Goal: Task Accomplishment & Management: Manage account settings

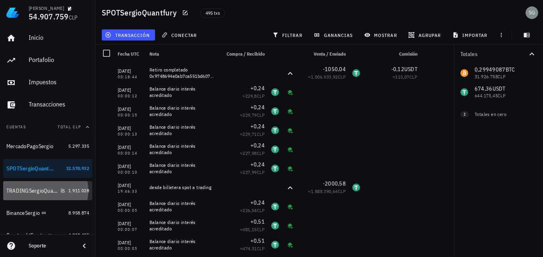
click at [31, 192] on div "TRADINGSergioQuantfury" at bounding box center [31, 191] width 51 height 7
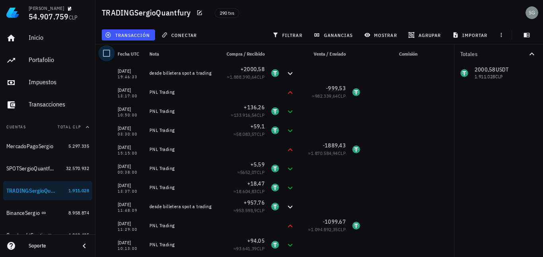
click at [107, 52] on div at bounding box center [107, 54] width 14 height 14
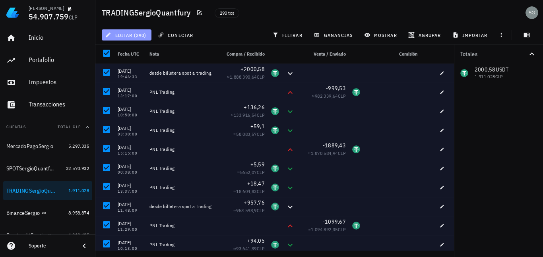
click at [117, 37] on span "editar (290)" at bounding box center [127, 35] width 40 height 6
click at [119, 52] on div "Eliminar" at bounding box center [127, 53] width 50 height 16
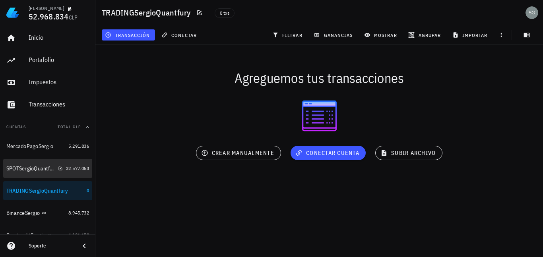
click at [31, 166] on div "SPOTSergioQuantfury" at bounding box center [30, 168] width 49 height 7
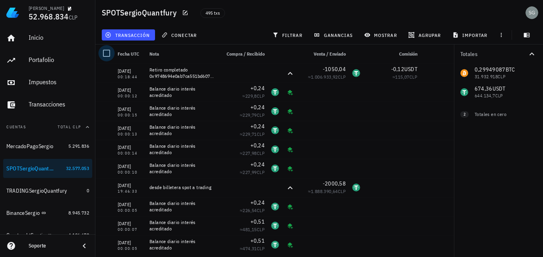
click at [109, 53] on div at bounding box center [107, 54] width 14 height 14
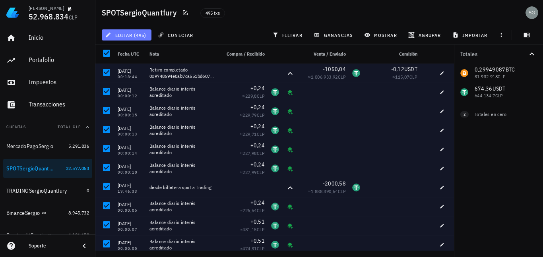
click at [129, 37] on span "editar (495)" at bounding box center [127, 35] width 40 height 6
click at [128, 53] on div "Eliminar" at bounding box center [133, 53] width 25 height 6
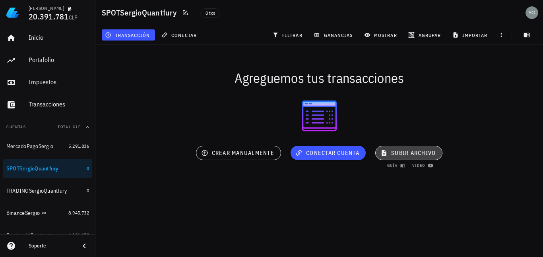
click at [405, 151] on span "subir archivo" at bounding box center [409, 153] width 54 height 7
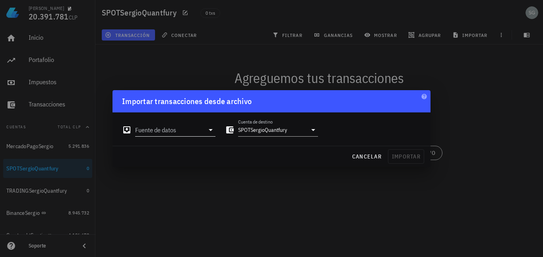
click at [181, 132] on input "Fuente de datos" at bounding box center [169, 130] width 69 height 13
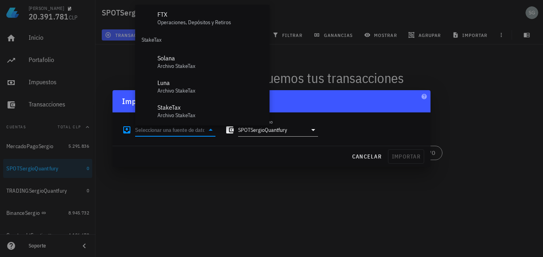
scroll to position [356, 0]
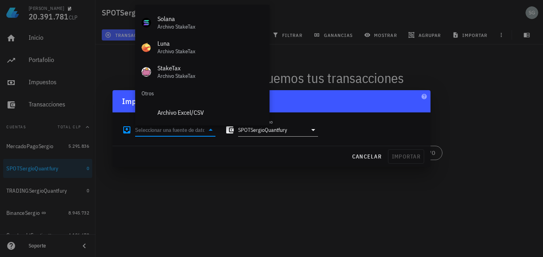
click at [192, 110] on div "Archivo Excel/CSV" at bounding box center [211, 113] width 106 height 8
type input "Archivo Excel/CSV"
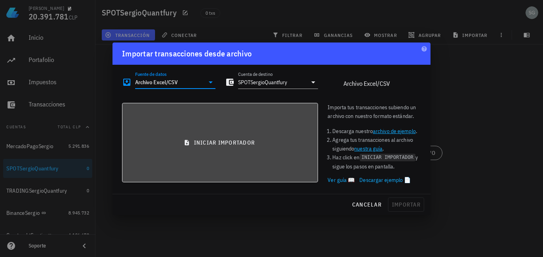
click at [231, 142] on span "iniciar importador" at bounding box center [220, 142] width 183 height 7
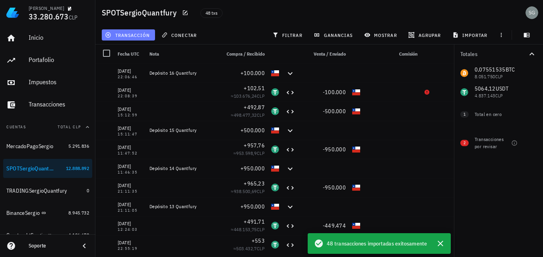
click at [117, 34] on span "transacción" at bounding box center [128, 35] width 43 height 6
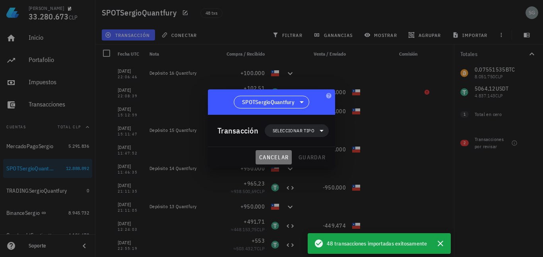
click at [283, 157] on span "cancelar" at bounding box center [274, 157] width 30 height 7
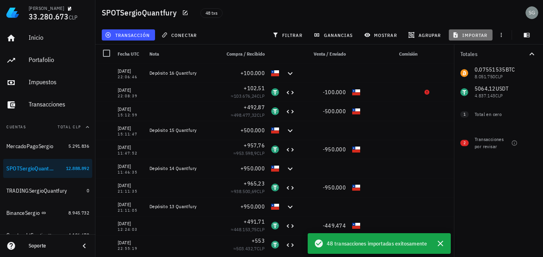
click at [467, 35] on span "importar" at bounding box center [471, 35] width 34 height 6
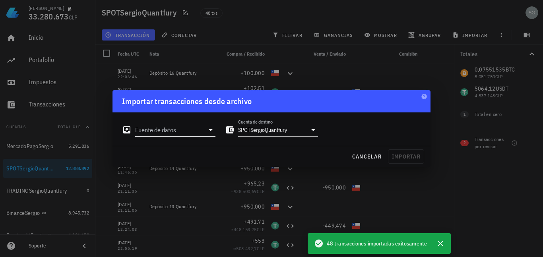
click at [180, 130] on input "Fuente de datos" at bounding box center [169, 130] width 69 height 13
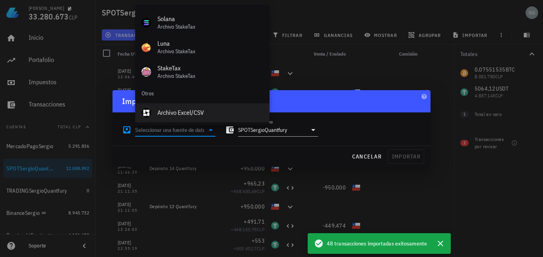
click at [177, 113] on div "Archivo Excel/CSV" at bounding box center [211, 113] width 106 height 8
type input "Archivo Excel/CSV"
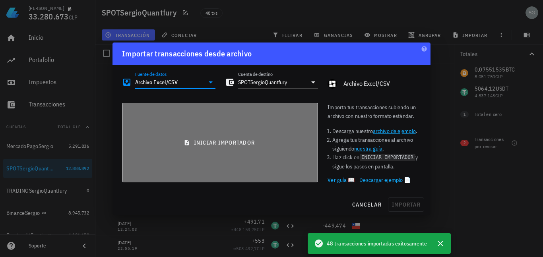
click at [237, 141] on span "iniciar importador" at bounding box center [220, 142] width 183 height 7
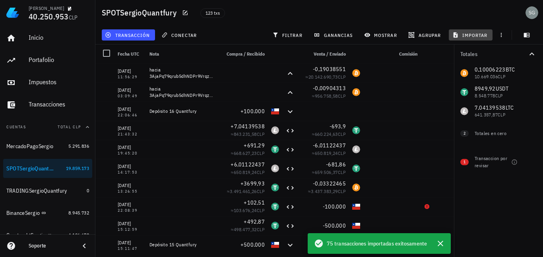
click at [478, 33] on span "importar" at bounding box center [471, 35] width 34 height 6
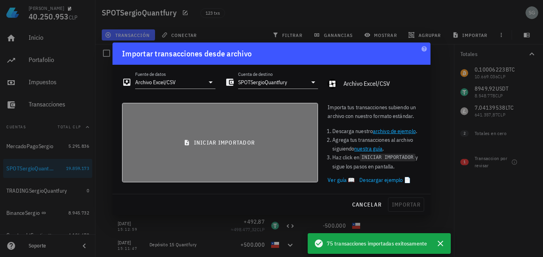
click at [224, 145] on span "iniciar importador" at bounding box center [220, 142] width 183 height 7
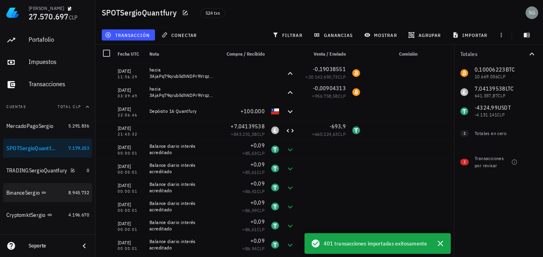
scroll to position [40, 0]
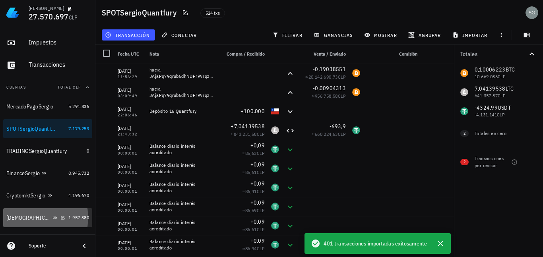
click at [23, 218] on div "[DEMOGRAPHIC_DATA]" at bounding box center [28, 218] width 45 height 7
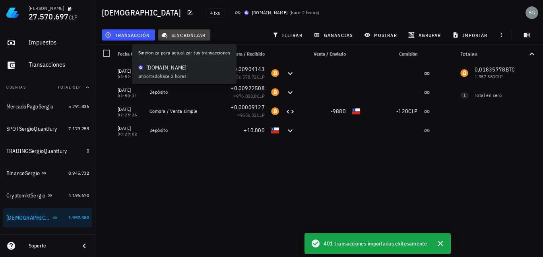
click at [188, 34] on span "sincronizar" at bounding box center [184, 35] width 43 height 6
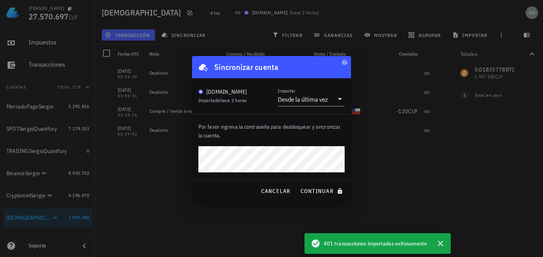
click at [297, 184] on button "continuar" at bounding box center [322, 191] width 51 height 14
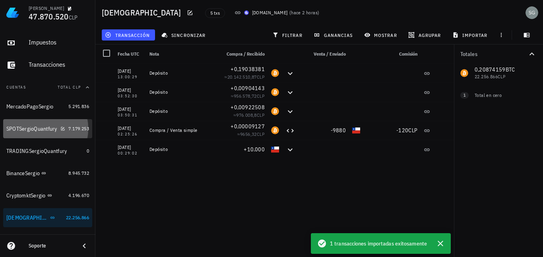
click at [27, 131] on div "SPOTSergioQuantfury" at bounding box center [31, 129] width 51 height 7
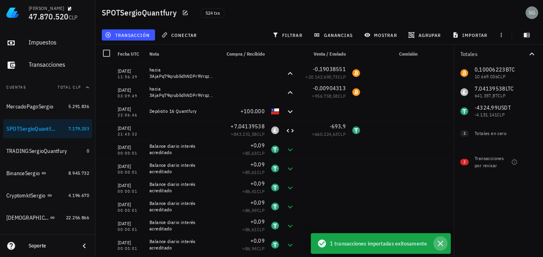
click at [442, 245] on icon "button" at bounding box center [441, 244] width 6 height 6
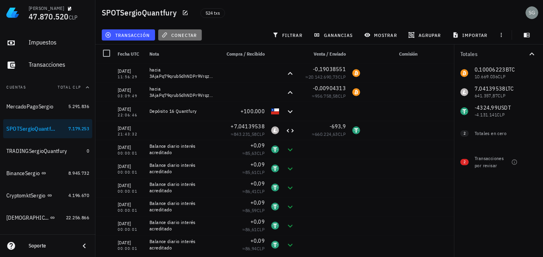
click at [182, 37] on span "conectar" at bounding box center [180, 35] width 34 height 6
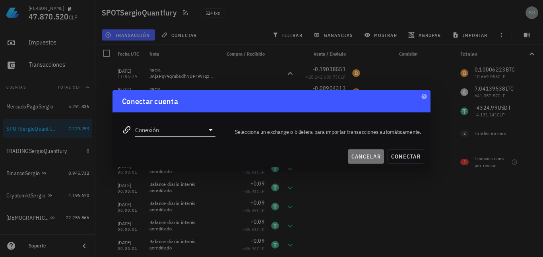
click at [367, 156] on span "cancelar" at bounding box center [366, 156] width 30 height 7
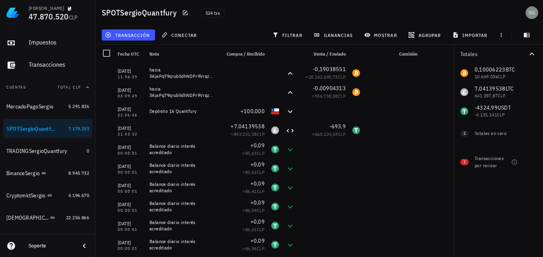
click at [471, 29] on div "importar" at bounding box center [470, 35] width 47 height 14
click at [472, 33] on span "importar" at bounding box center [471, 35] width 34 height 6
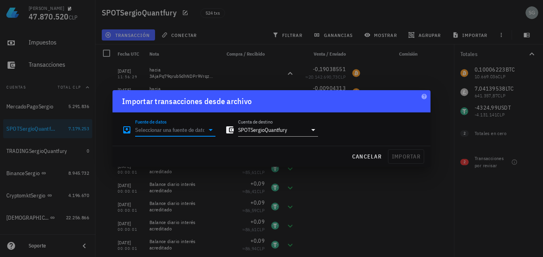
click at [190, 126] on input "Fuente de datos" at bounding box center [169, 130] width 69 height 13
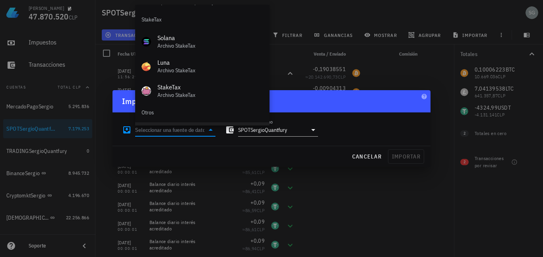
scroll to position [356, 0]
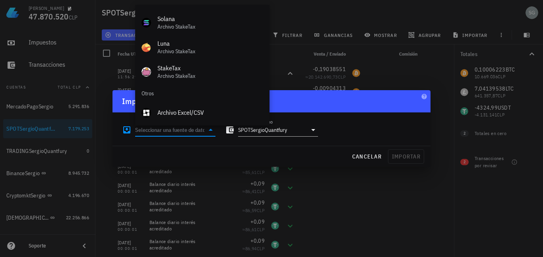
click at [174, 112] on div "Archivo Excel/CSV" at bounding box center [211, 113] width 106 height 8
type input "Archivo Excel/CSV"
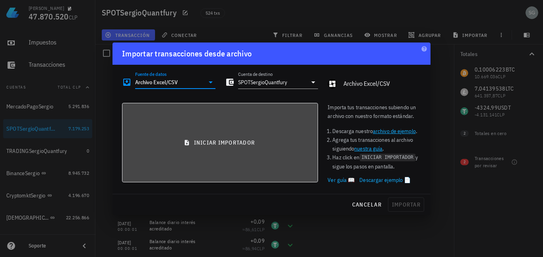
click at [238, 146] on span "iniciar importador" at bounding box center [220, 142] width 183 height 7
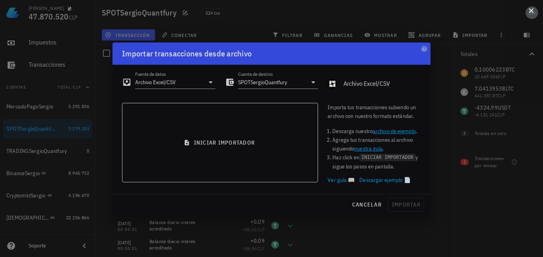
click at [531, 12] on button at bounding box center [531, 10] width 8 height 8
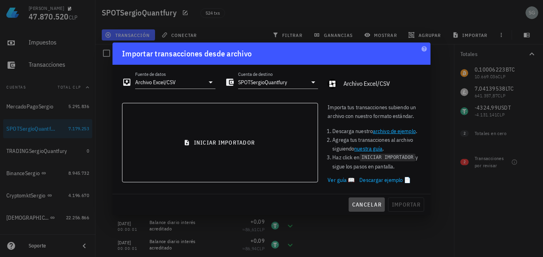
click at [372, 207] on span "cancelar" at bounding box center [367, 204] width 30 height 7
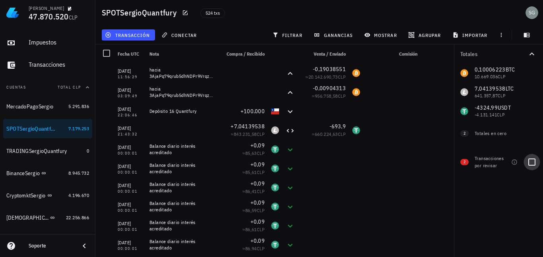
click at [532, 163] on div at bounding box center [532, 163] width 14 height 14
checkbox input "true"
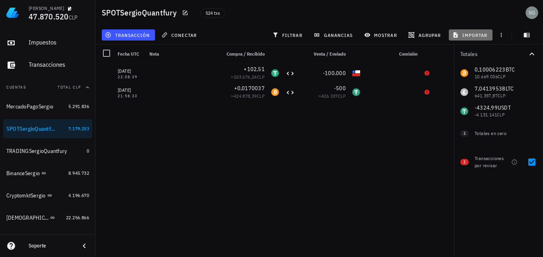
click at [471, 32] on span "importar" at bounding box center [471, 35] width 34 height 6
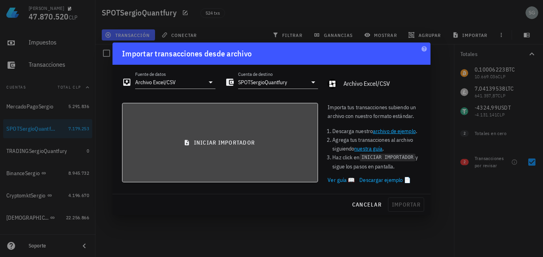
click at [263, 144] on span "iniciar importador" at bounding box center [220, 142] width 183 height 7
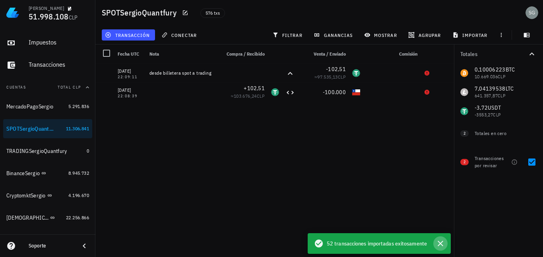
click at [440, 244] on icon "button" at bounding box center [441, 244] width 6 height 6
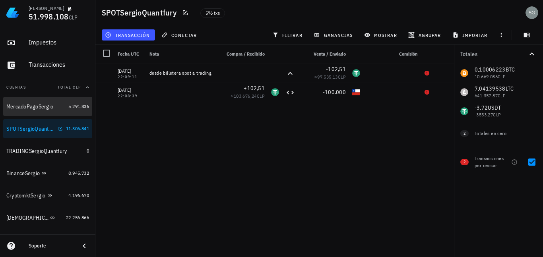
click at [21, 99] on div "MercadoPagoSergio" at bounding box center [35, 107] width 59 height 16
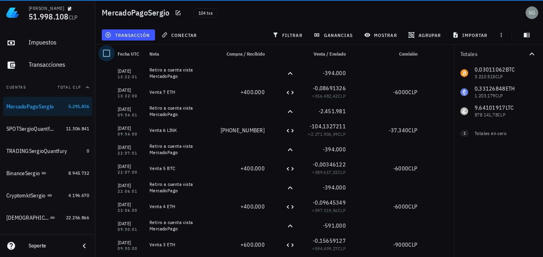
click at [106, 49] on div at bounding box center [107, 54] width 14 height 14
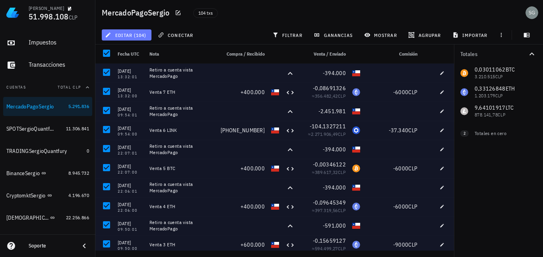
click at [129, 37] on span "editar (104)" at bounding box center [127, 35] width 40 height 6
click at [125, 50] on div "Eliminar" at bounding box center [133, 53] width 25 height 6
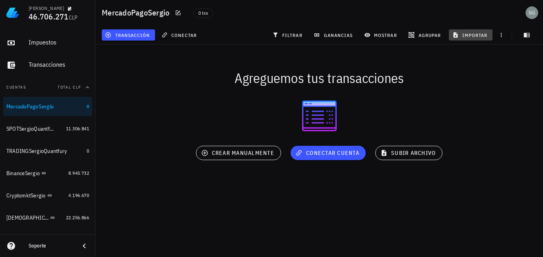
click at [473, 37] on span "importar" at bounding box center [471, 35] width 34 height 6
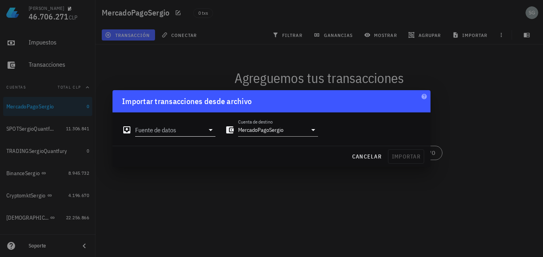
click at [191, 133] on input "Fuente de datos" at bounding box center [169, 130] width 69 height 13
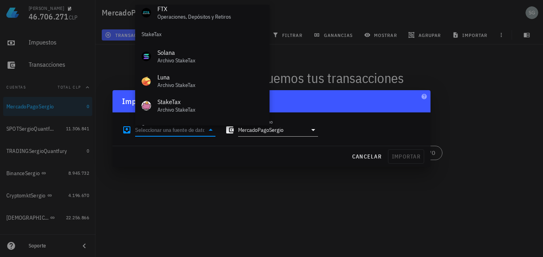
scroll to position [356, 0]
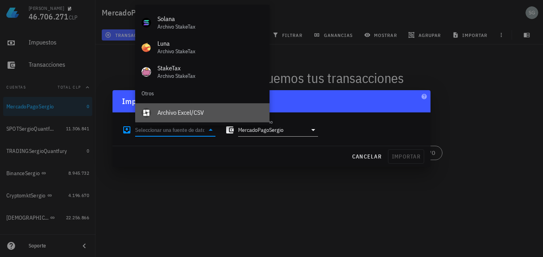
click at [175, 111] on div "Archivo Excel/CSV" at bounding box center [211, 113] width 106 height 8
type input "Archivo Excel/CSV"
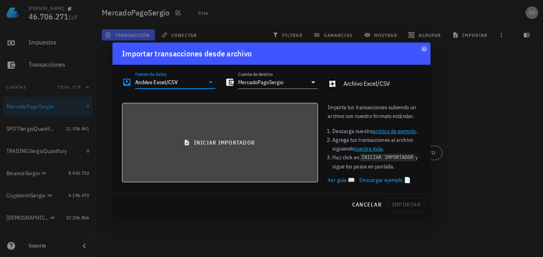
click at [239, 142] on span "iniciar importador" at bounding box center [220, 142] width 183 height 7
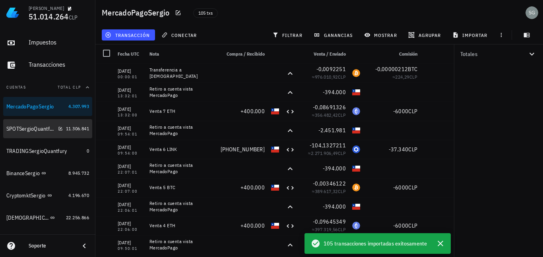
click at [26, 127] on div "SPOTSergioQuantfury" at bounding box center [30, 129] width 49 height 7
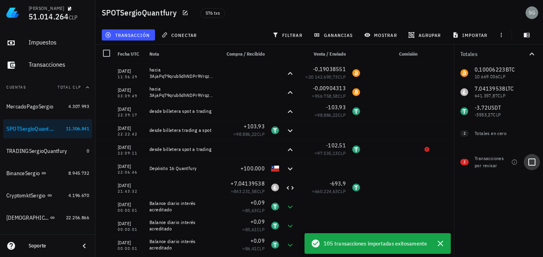
click at [531, 162] on div at bounding box center [532, 163] width 14 height 14
checkbox input "true"
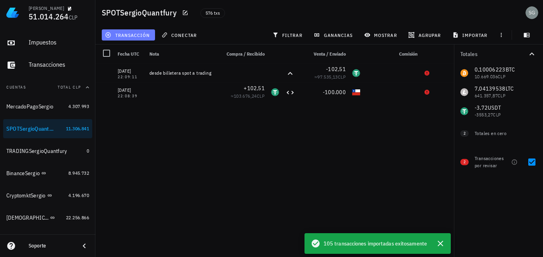
click at [126, 38] on span "transacción" at bounding box center [128, 35] width 43 height 6
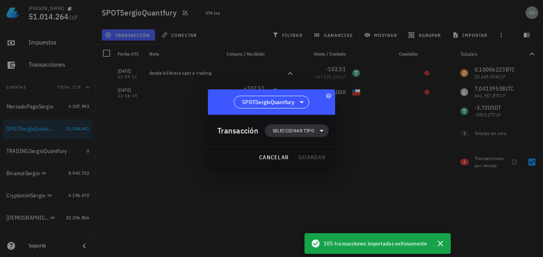
click at [293, 130] on span "Seleccionar tipo" at bounding box center [294, 131] width 42 height 8
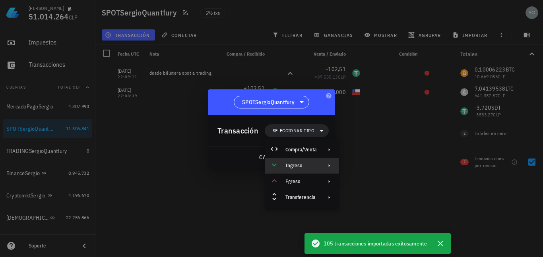
click at [303, 165] on div "Ingreso" at bounding box center [301, 166] width 31 height 6
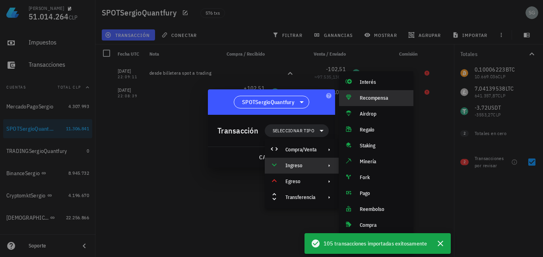
click at [372, 98] on div "Recompensa" at bounding box center [383, 98] width 47 height 6
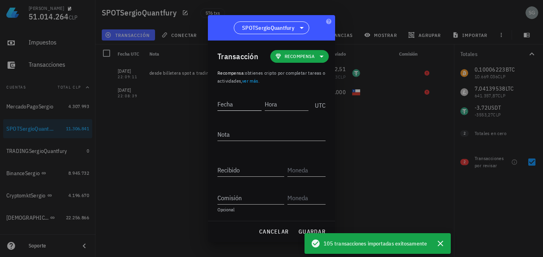
click at [239, 108] on input "Fecha" at bounding box center [240, 104] width 44 height 13
type input "[DATE]"
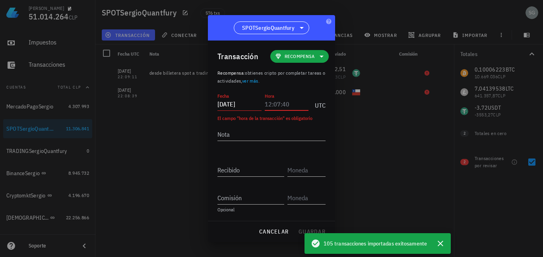
click at [280, 103] on input "Hora" at bounding box center [287, 104] width 44 height 13
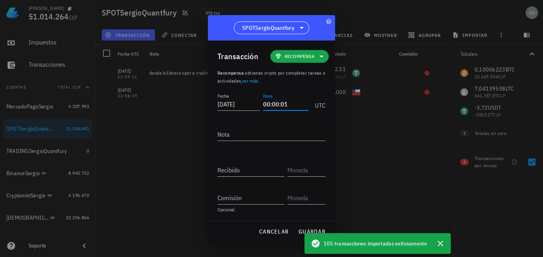
type input "00:00:01"
click at [275, 130] on textarea "Nota" at bounding box center [272, 134] width 108 height 13
click at [237, 136] on textarea "PNLTR" at bounding box center [272, 134] width 108 height 13
type textarea "PNL PRUEBA"
click at [237, 166] on input "Recibido" at bounding box center [251, 170] width 67 height 13
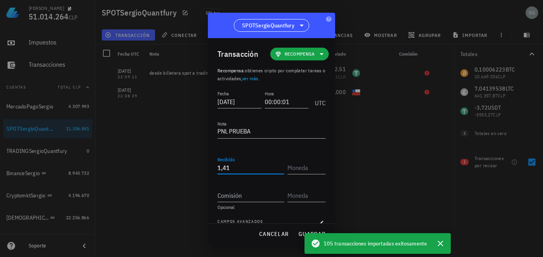
click at [266, 257] on div at bounding box center [271, 128] width 543 height 257
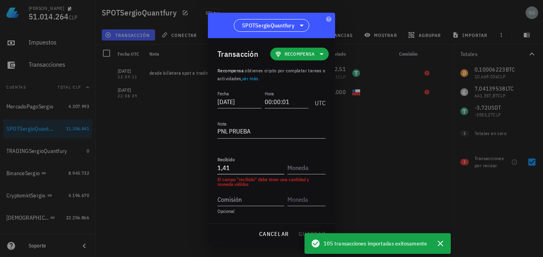
click at [245, 173] on input "1,41" at bounding box center [251, 167] width 67 height 13
type input "1,42"
click at [301, 167] on input "text" at bounding box center [306, 167] width 37 height 13
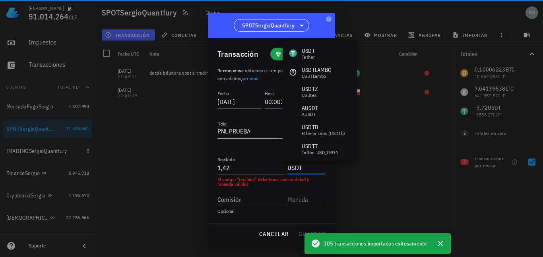
type input "USDT"
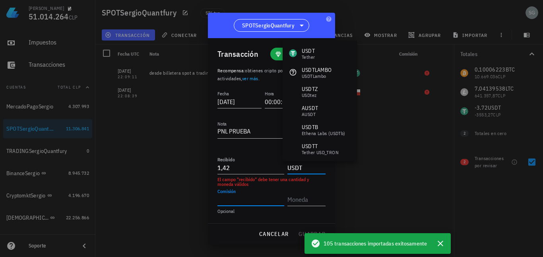
click at [258, 198] on input "Comisión" at bounding box center [251, 199] width 67 height 13
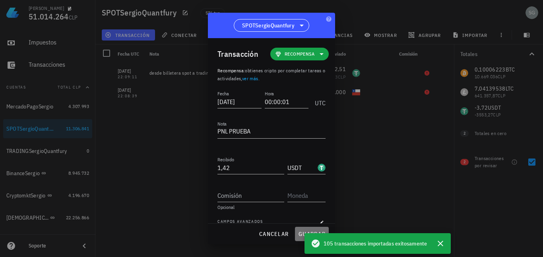
click at [299, 236] on span "guardar" at bounding box center [311, 234] width 27 height 7
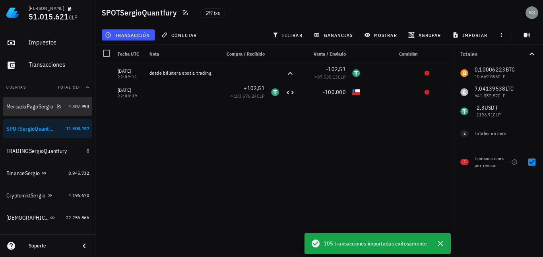
click at [27, 106] on div "MercadoPagoSergio" at bounding box center [29, 106] width 47 height 7
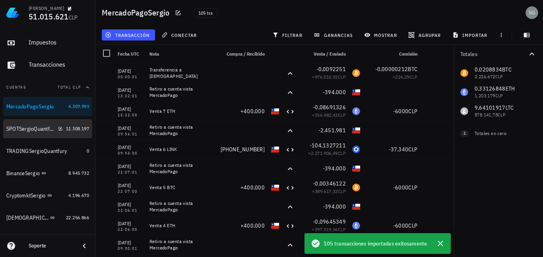
click at [30, 132] on div "SPOTSergioQuantfury" at bounding box center [30, 129] width 49 height 7
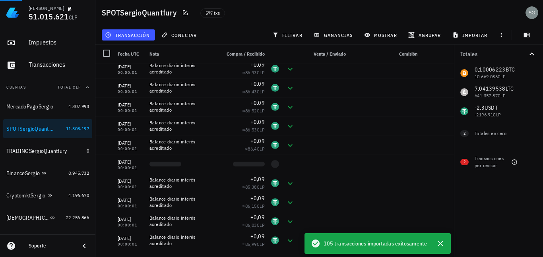
scroll to position [358, 0]
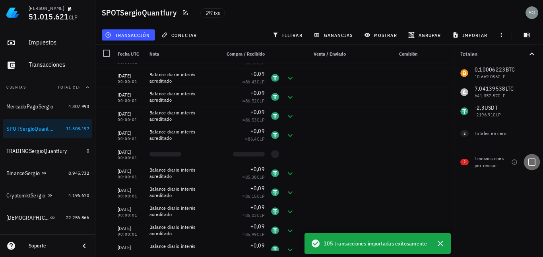
click at [533, 161] on div at bounding box center [532, 163] width 14 height 14
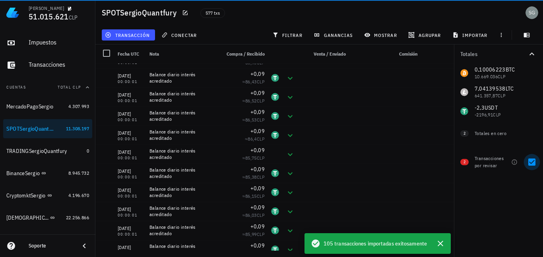
checkbox input "true"
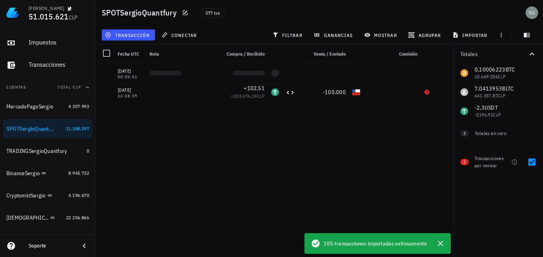
scroll to position [0, 0]
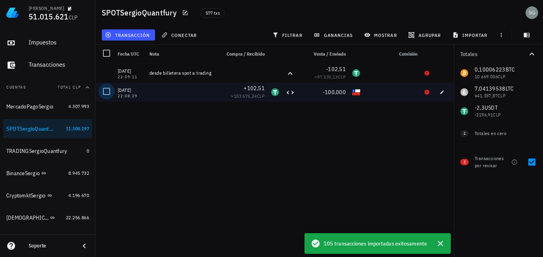
click at [107, 93] on div at bounding box center [107, 92] width 14 height 14
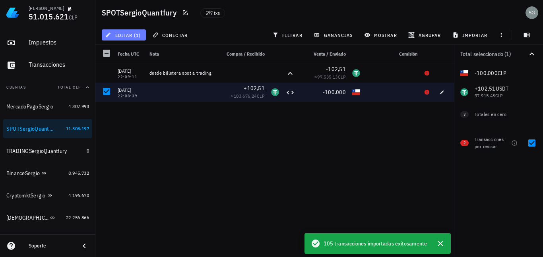
click at [135, 34] on span "editar (1)" at bounding box center [124, 35] width 34 height 6
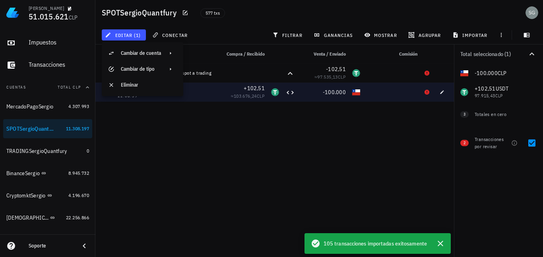
click at [162, 126] on div "10/10/2025 22:09:11 desde billetera spot a trading -102,51 ≈ 97.535,13 CLP 19/0…" at bounding box center [274, 157] width 359 height 187
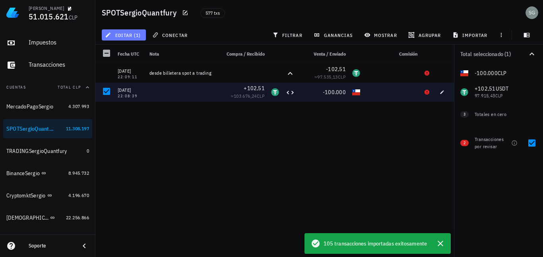
click at [121, 35] on span "editar (1)" at bounding box center [124, 35] width 34 height 6
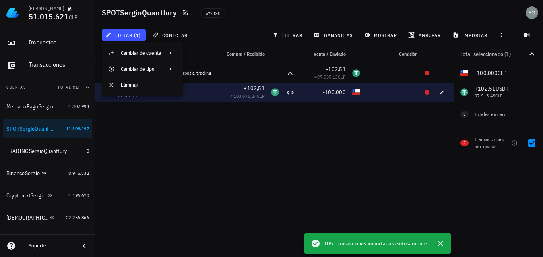
click at [232, 91] on div "+102,51" at bounding box center [242, 88] width 45 height 8
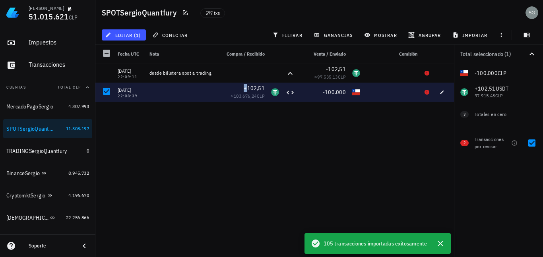
click at [232, 91] on div "+102,51" at bounding box center [242, 88] width 45 height 8
click at [191, 91] on div at bounding box center [181, 92] width 71 height 19
click at [140, 90] on div "[DATE]" at bounding box center [130, 90] width 25 height 8
drag, startPoint x: 140, startPoint y: 90, endPoint x: 130, endPoint y: 91, distance: 9.6
click at [130, 91] on div "[DATE]" at bounding box center [130, 90] width 25 height 8
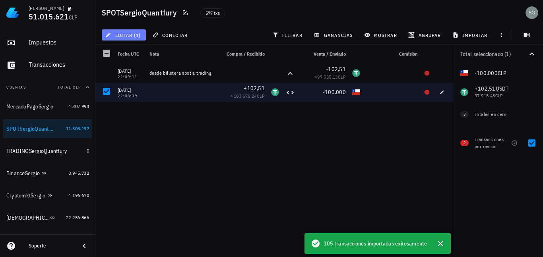
click at [131, 34] on span "editar (1)" at bounding box center [124, 35] width 34 height 6
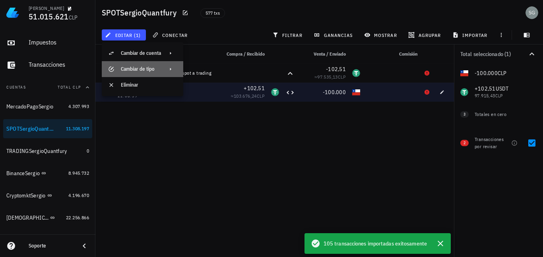
click at [145, 70] on div "Cambiar de tipo" at bounding box center [141, 69] width 40 height 6
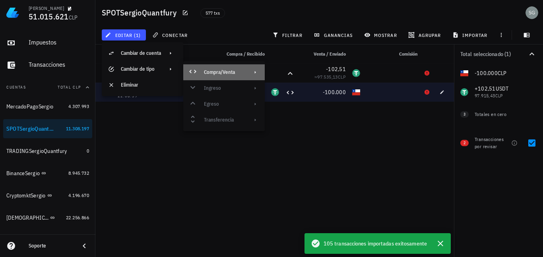
click at [240, 71] on div "Compra/Venta" at bounding box center [223, 72] width 39 height 6
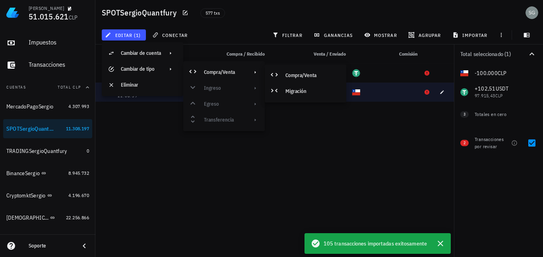
click at [225, 87] on div "Compra/Venta Ingreso Egreso Transferencia" at bounding box center [224, 96] width 82 height 64
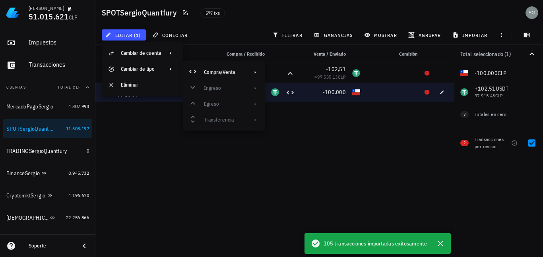
click at [225, 88] on div "Compra/Venta Ingreso Egreso Transferencia" at bounding box center [224, 96] width 82 height 64
click at [210, 125] on div "Compra/Venta Ingreso Egreso Transferencia" at bounding box center [224, 96] width 82 height 64
click at [212, 119] on div "Compra/Venta Ingreso Egreso Transferencia" at bounding box center [224, 96] width 82 height 64
click at [165, 134] on div "10/10/2025 22:09:11 desde billetera spot a trading -102,51 ≈ 97.535,13 CLP 19/0…" at bounding box center [274, 157] width 359 height 187
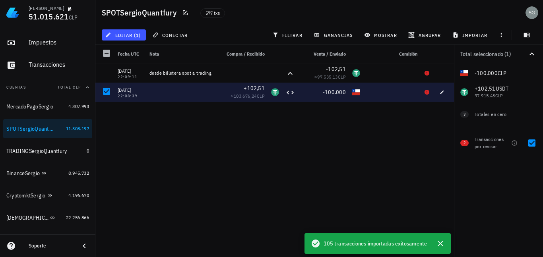
click at [132, 92] on div "[DATE]" at bounding box center [130, 90] width 25 height 8
click at [443, 93] on icon "button" at bounding box center [442, 92] width 5 height 5
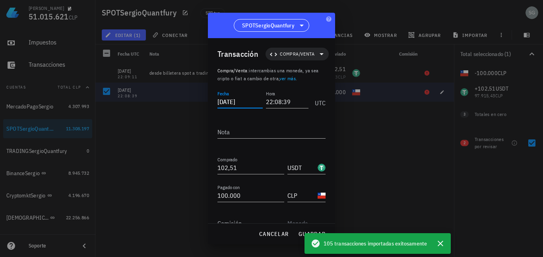
click at [239, 103] on input "2025-01-19" at bounding box center [240, 101] width 45 height 13
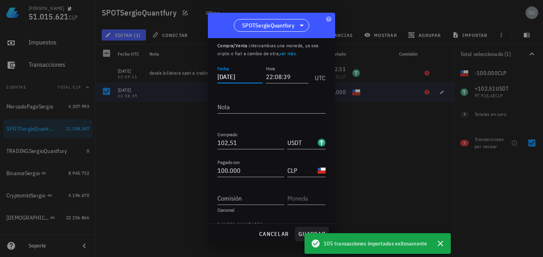
scroll to position [39, 0]
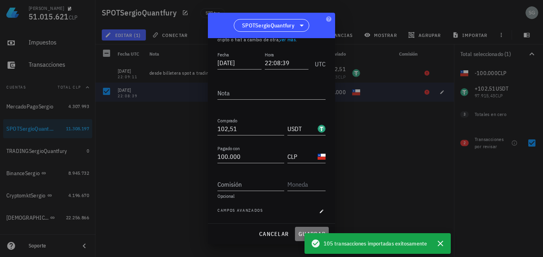
click at [300, 234] on span "guardar" at bounding box center [311, 234] width 27 height 7
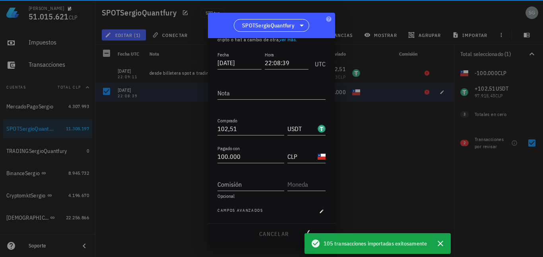
type input "2025-01-19"
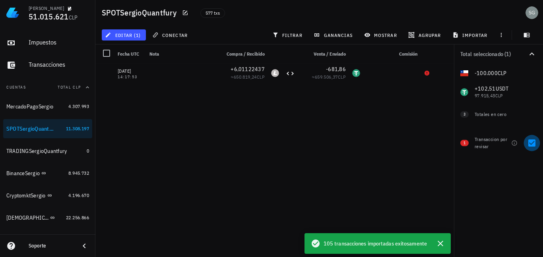
click at [530, 144] on div at bounding box center [532, 143] width 14 height 14
checkbox input "false"
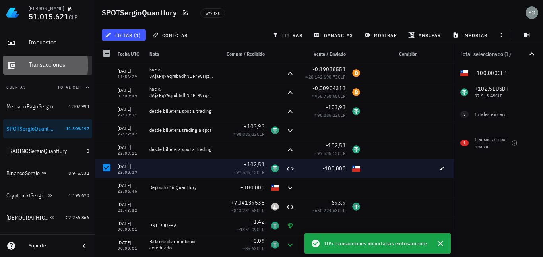
click at [38, 68] on div "Transacciones" at bounding box center [59, 65] width 60 height 8
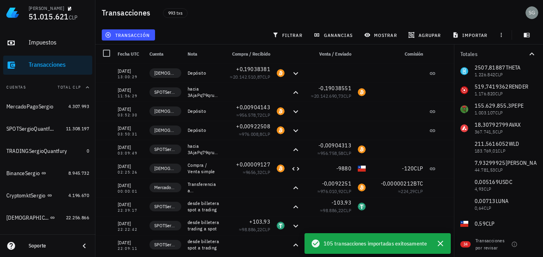
scroll to position [166, 0]
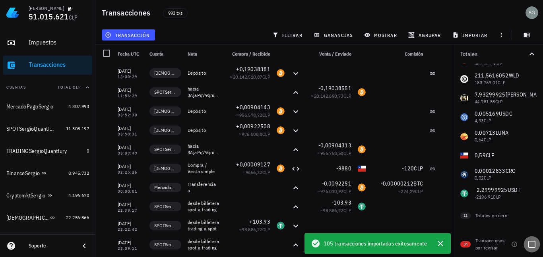
click at [533, 244] on div at bounding box center [532, 245] width 14 height 14
checkbox input "true"
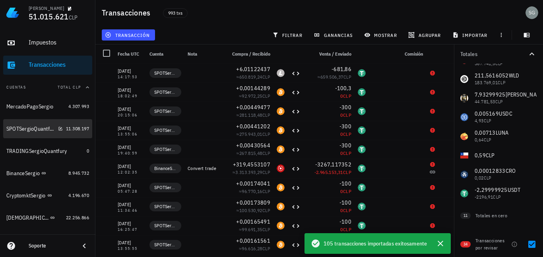
click at [23, 130] on div "SPOTSergioQuantfury" at bounding box center [30, 129] width 49 height 7
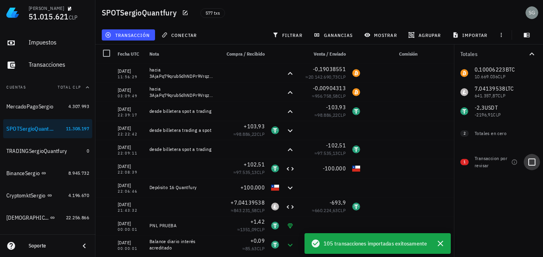
click at [533, 161] on div at bounding box center [532, 163] width 14 height 14
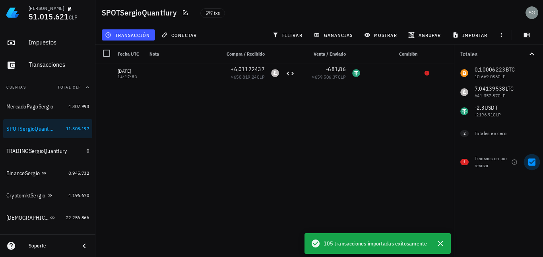
click at [535, 161] on div at bounding box center [532, 163] width 14 height 14
checkbox input "false"
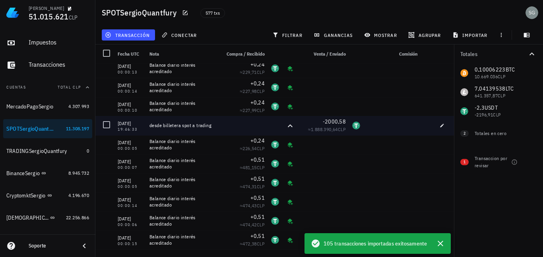
scroll to position [1631, 0]
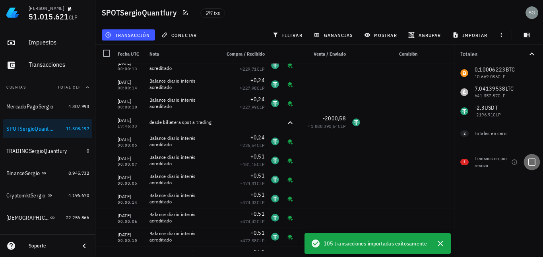
click at [533, 160] on div at bounding box center [532, 163] width 14 height 14
checkbox input "true"
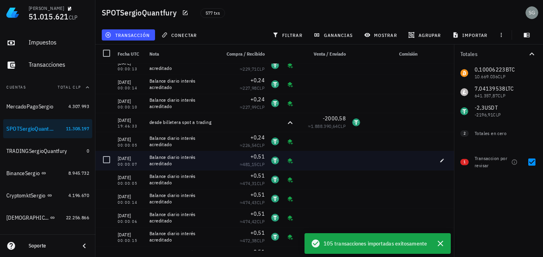
scroll to position [0, 0]
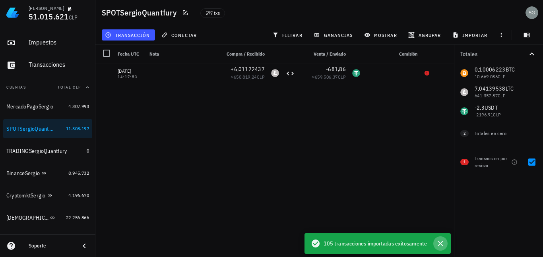
click at [438, 249] on button "button" at bounding box center [441, 244] width 14 height 14
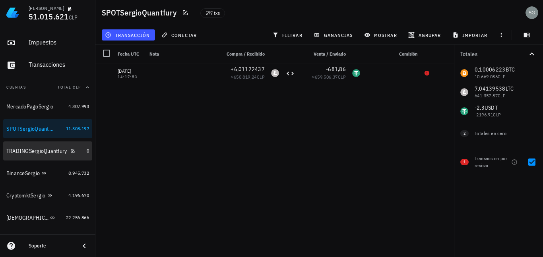
click at [21, 152] on div "TRADINGSergioQuantfury" at bounding box center [36, 151] width 61 height 7
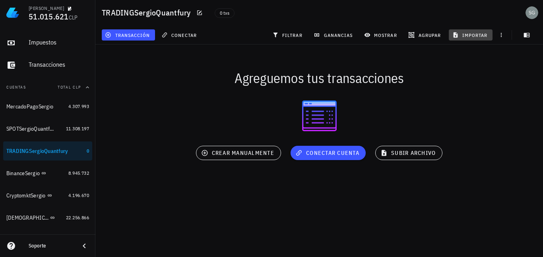
click at [475, 35] on span "importar" at bounding box center [471, 35] width 34 height 6
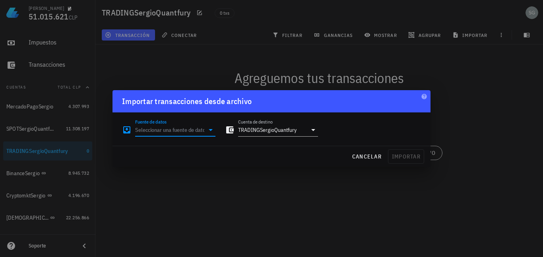
click at [159, 130] on input "Fuente de datos" at bounding box center [169, 130] width 69 height 13
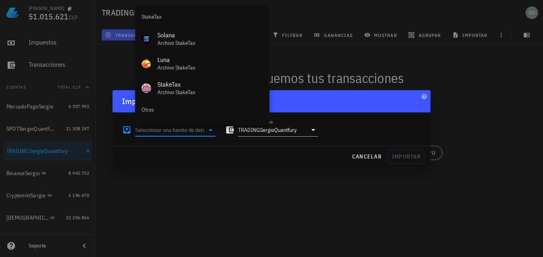
scroll to position [356, 0]
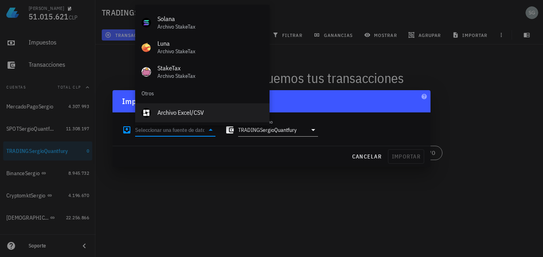
click at [174, 116] on div "Archivo Excel/CSV" at bounding box center [211, 113] width 106 height 8
type input "Archivo Excel/CSV"
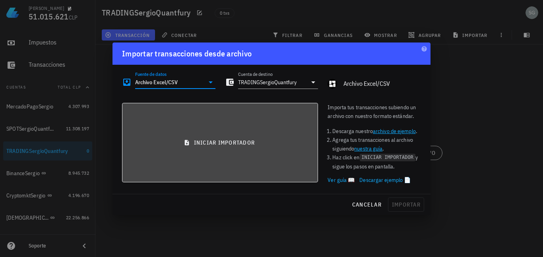
click at [194, 150] on button "iniciar importador" at bounding box center [220, 143] width 196 height 80
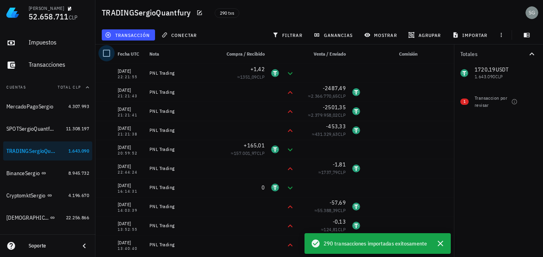
click at [107, 51] on div at bounding box center [107, 54] width 14 height 14
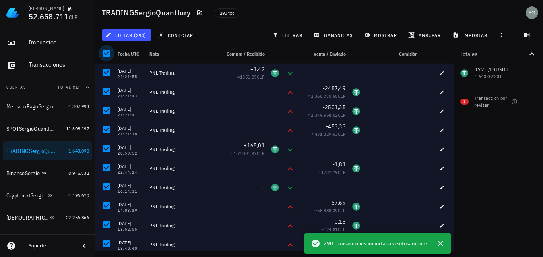
click at [106, 55] on div at bounding box center [107, 54] width 14 height 14
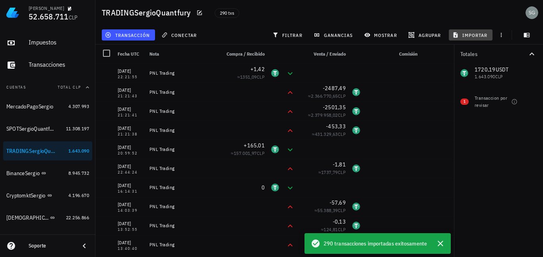
click at [466, 33] on span "importar" at bounding box center [471, 35] width 34 height 6
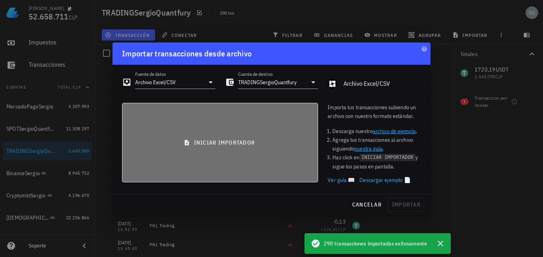
click at [214, 134] on button "iniciar importador" at bounding box center [220, 143] width 196 height 80
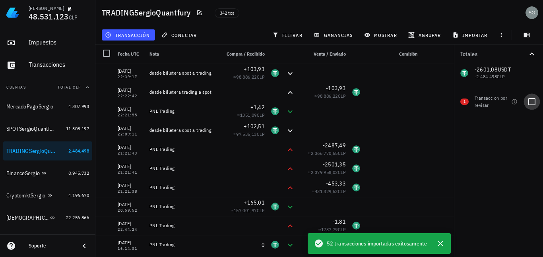
click at [530, 97] on div at bounding box center [532, 102] width 14 height 14
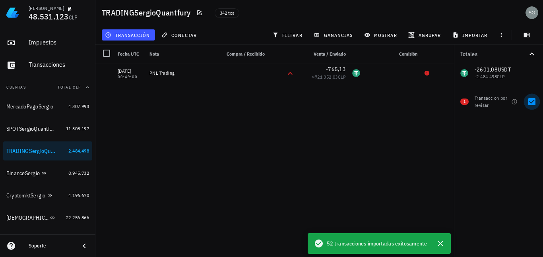
click at [530, 102] on div at bounding box center [532, 102] width 14 height 14
checkbox input "false"
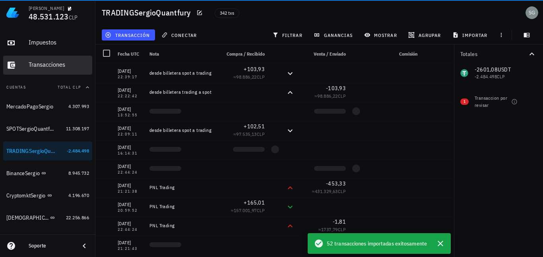
click at [47, 67] on div "Transacciones" at bounding box center [59, 65] width 60 height 8
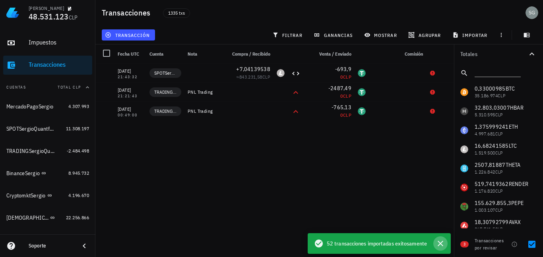
click at [438, 246] on icon "button" at bounding box center [441, 244] width 6 height 6
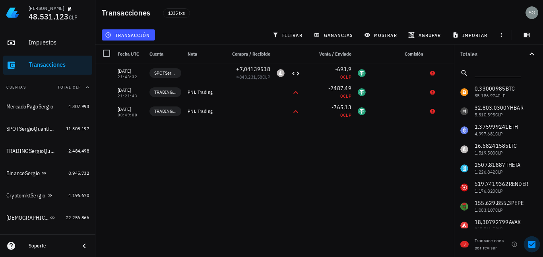
click at [531, 244] on div at bounding box center [532, 245] width 14 height 14
click at [532, 245] on div at bounding box center [532, 245] width 14 height 14
checkbox input "true"
click at [22, 127] on div "SPOTSergioQuantfury" at bounding box center [30, 129] width 49 height 7
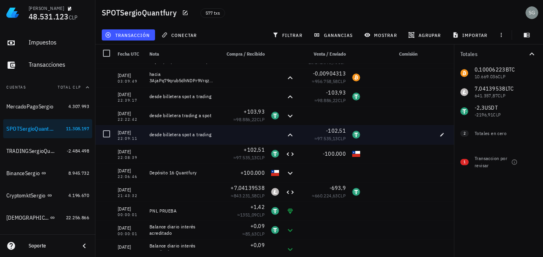
scroll to position [40, 0]
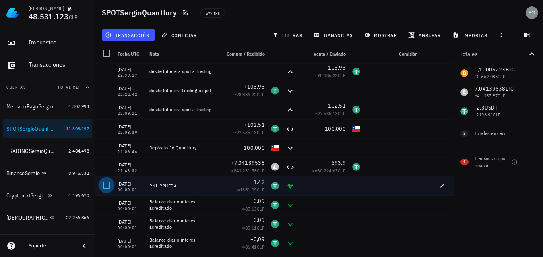
click at [107, 188] on div at bounding box center [107, 186] width 14 height 14
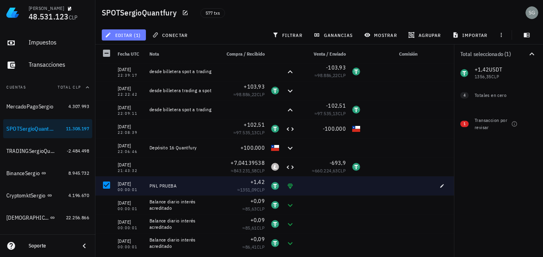
click at [131, 36] on span "editar (1)" at bounding box center [124, 35] width 34 height 6
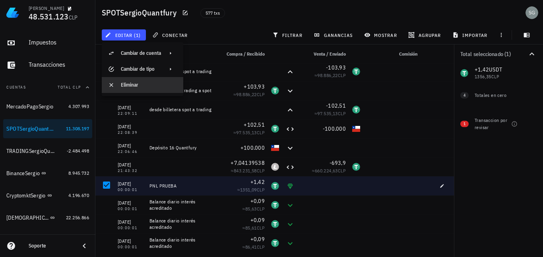
click at [123, 86] on div "Eliminar" at bounding box center [149, 85] width 56 height 6
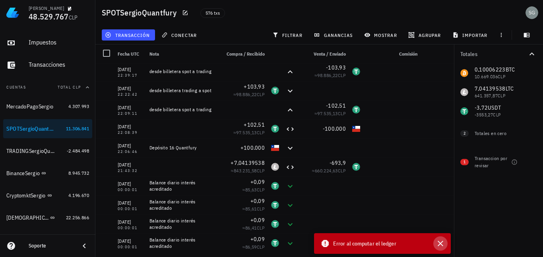
click at [444, 245] on icon "button" at bounding box center [441, 244] width 10 height 10
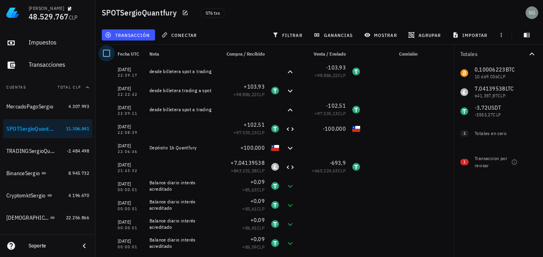
click at [105, 55] on div at bounding box center [107, 54] width 14 height 14
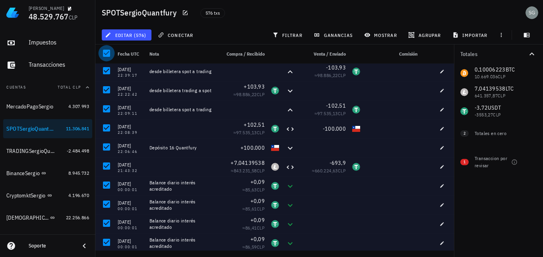
click at [105, 55] on div at bounding box center [107, 54] width 14 height 14
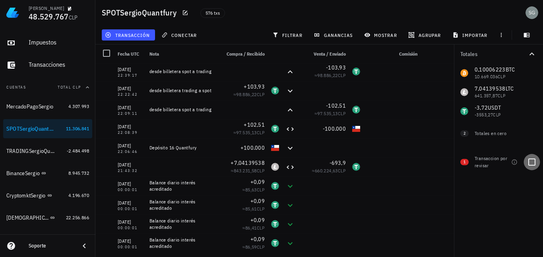
click at [530, 161] on div at bounding box center [532, 163] width 14 height 14
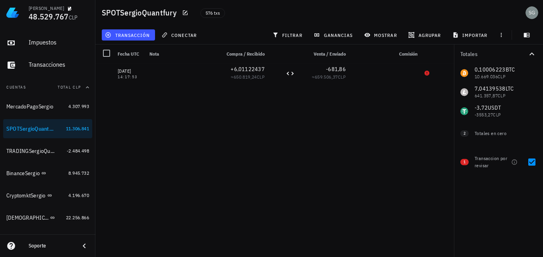
scroll to position [0, 0]
click at [533, 163] on div at bounding box center [532, 163] width 14 height 14
checkbox input "false"
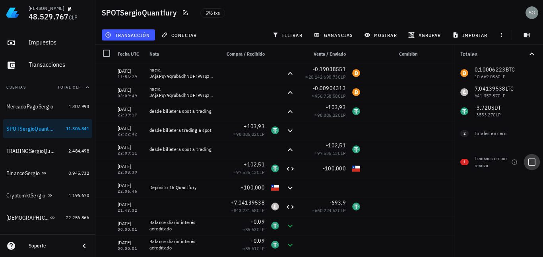
click at [532, 161] on div at bounding box center [532, 163] width 14 height 14
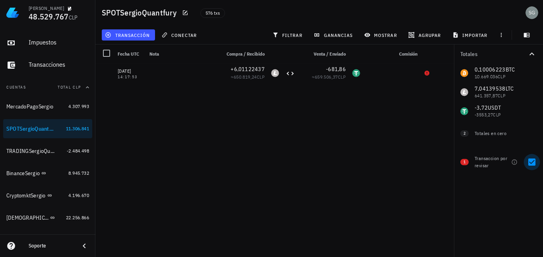
click at [534, 163] on div at bounding box center [532, 163] width 14 height 14
checkbox input "false"
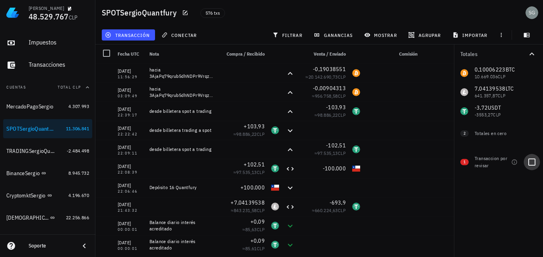
click at [530, 159] on div at bounding box center [532, 163] width 14 height 14
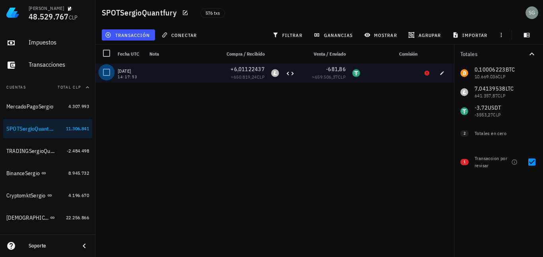
click at [105, 72] on div at bounding box center [107, 73] width 14 height 14
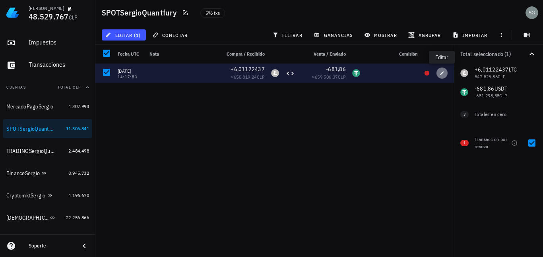
click at [442, 76] on button "button" at bounding box center [442, 73] width 11 height 11
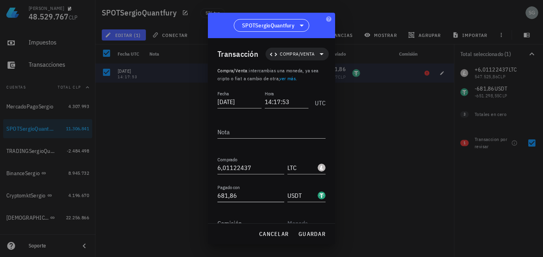
click at [224, 196] on input "681,86" at bounding box center [251, 195] width 67 height 13
click at [278, 234] on span "cancelar" at bounding box center [274, 234] width 30 height 7
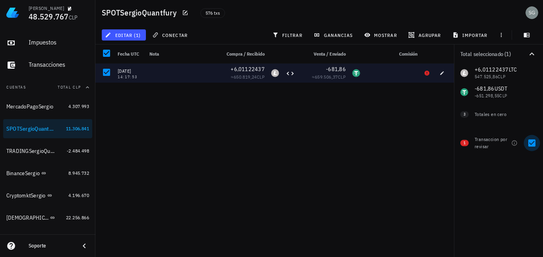
click at [531, 143] on div at bounding box center [532, 143] width 14 height 14
checkbox input "false"
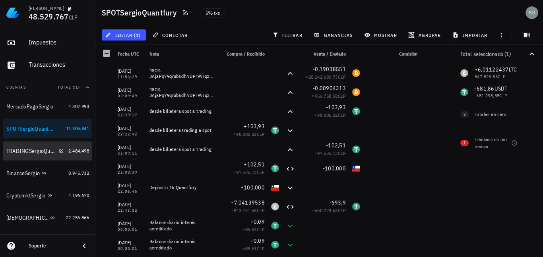
click at [21, 152] on div "TRADINGSergioQuantfury" at bounding box center [30, 151] width 49 height 7
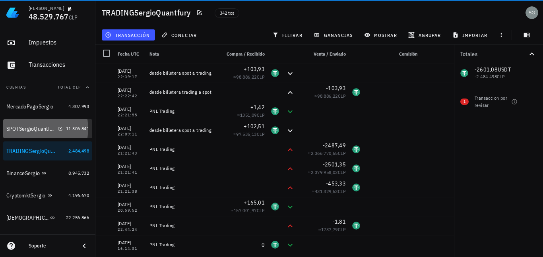
click at [24, 129] on div "SPOTSergioQuantfury" at bounding box center [30, 129] width 49 height 7
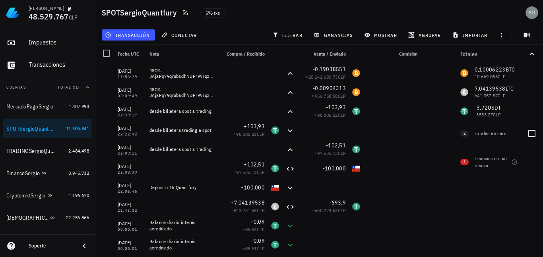
click at [498, 134] on div "Totales en cero" at bounding box center [498, 133] width 46 height 7
click at [471, 134] on div "2 Totales en cero" at bounding box center [498, 132] width 89 height 22
click at [537, 133] on div at bounding box center [532, 134] width 14 height 14
checkbox input "true"
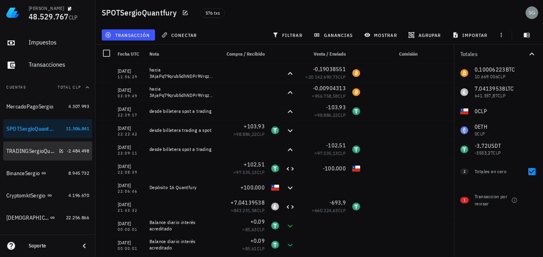
click at [35, 152] on div "TRADINGSergioQuantfury" at bounding box center [30, 151] width 49 height 7
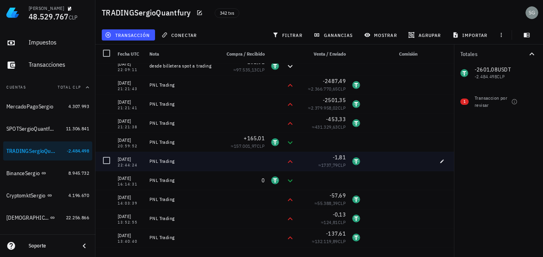
scroll to position [40, 0]
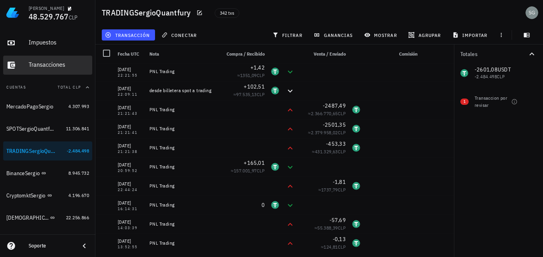
click at [43, 64] on div "Transacciones" at bounding box center [59, 65] width 60 height 8
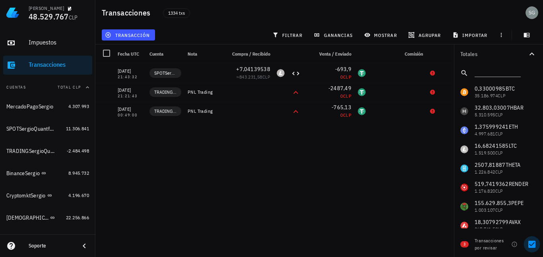
click at [533, 249] on div at bounding box center [532, 245] width 14 height 14
checkbox input "false"
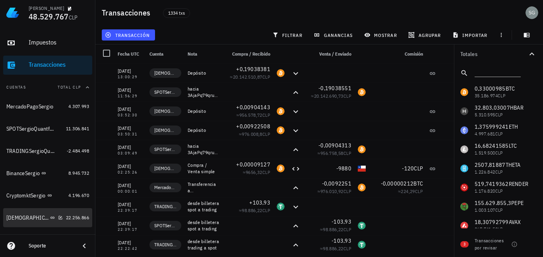
drag, startPoint x: 15, startPoint y: 218, endPoint x: 42, endPoint y: 219, distance: 27.4
click at [15, 219] on div "[DEMOGRAPHIC_DATA]" at bounding box center [27, 218] width 42 height 7
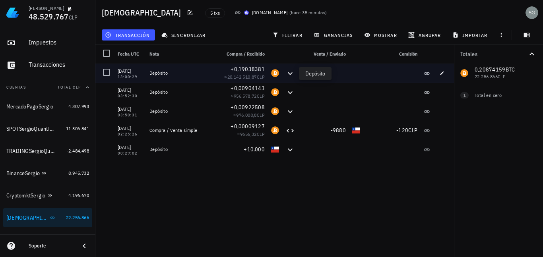
click at [290, 73] on icon at bounding box center [291, 74] width 10 height 10
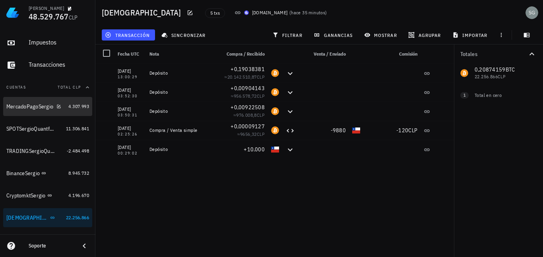
click at [31, 107] on div "MercadoPagoSergio" at bounding box center [29, 106] width 47 height 7
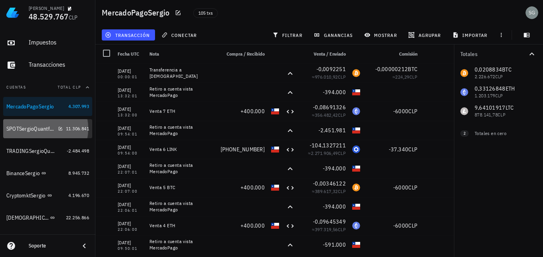
click at [22, 130] on div "SPOTSergioQuantfury" at bounding box center [30, 129] width 49 height 7
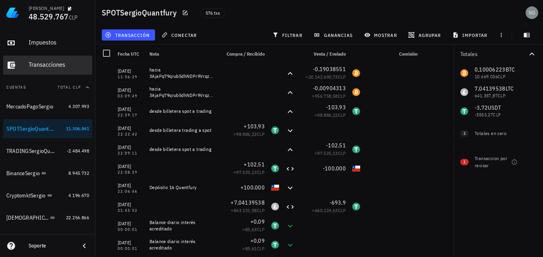
click at [28, 60] on link "Transacciones" at bounding box center [47, 65] width 89 height 19
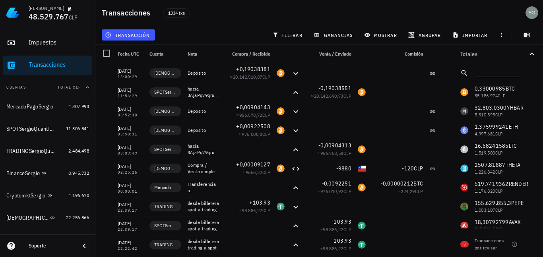
click at [523, 90] on div "0,33000985 BTC 35.186.974 CLP 32.803,03007 HBAR 5.310.595 CLP 1,375999241 ETH 4…" at bounding box center [498, 226] width 89 height 286
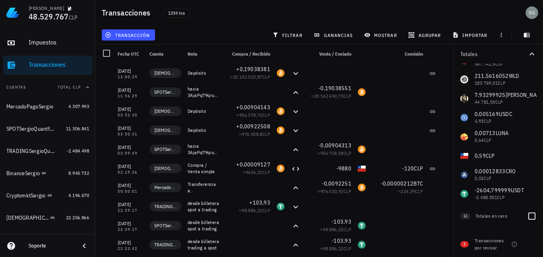
scroll to position [166, 0]
click at [535, 55] on icon "button" at bounding box center [532, 54] width 10 height 10
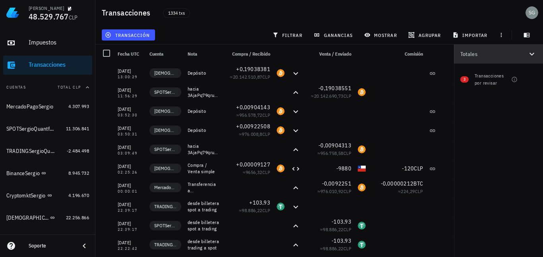
click at [535, 55] on icon "button" at bounding box center [532, 54] width 10 height 10
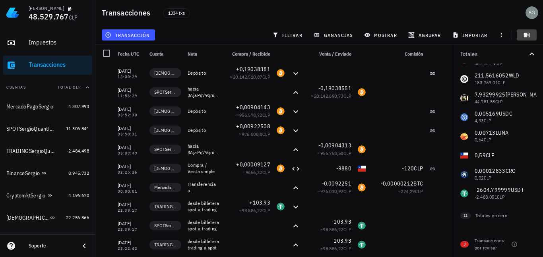
click at [526, 37] on icon "button" at bounding box center [527, 35] width 6 height 4
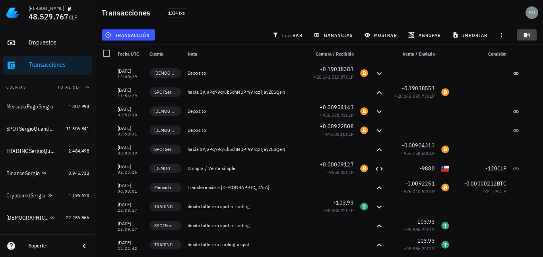
click at [526, 37] on icon "button" at bounding box center [527, 35] width 6 height 4
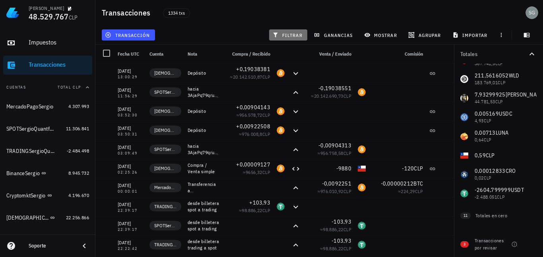
click at [288, 35] on span "filtrar" at bounding box center [288, 35] width 29 height 6
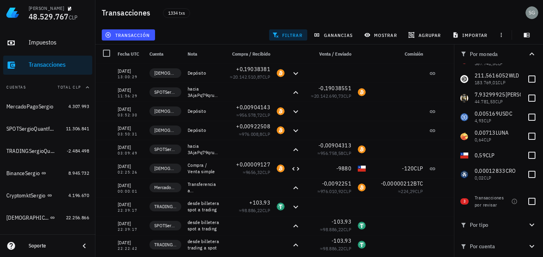
click at [270, 16] on div "1334 txs" at bounding box center [259, 13] width 203 height 20
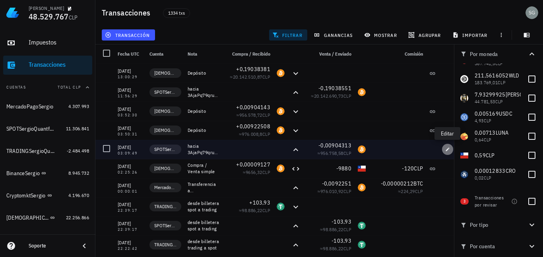
click at [449, 150] on icon "button" at bounding box center [447, 149] width 5 height 5
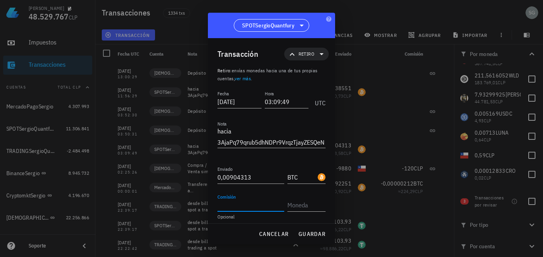
click at [238, 208] on input "Comisión" at bounding box center [251, 205] width 67 height 13
type input "0,0000017"
click at [294, 208] on input "text" at bounding box center [306, 205] width 37 height 13
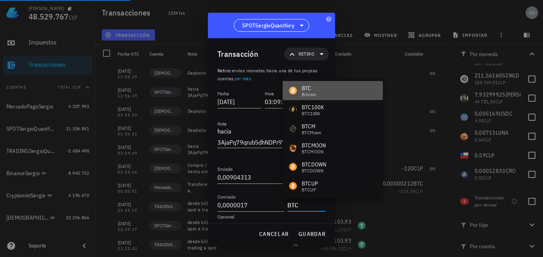
click at [314, 88] on div "BTC" at bounding box center [309, 88] width 15 height 8
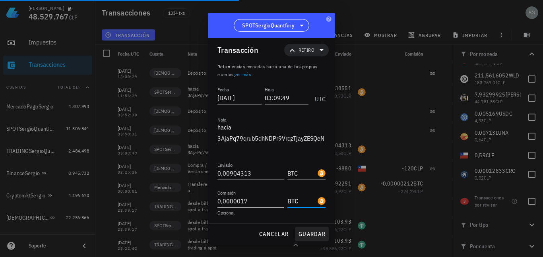
scroll to position [5, 0]
type input "BTC"
click at [311, 235] on span "guardar" at bounding box center [311, 234] width 27 height 7
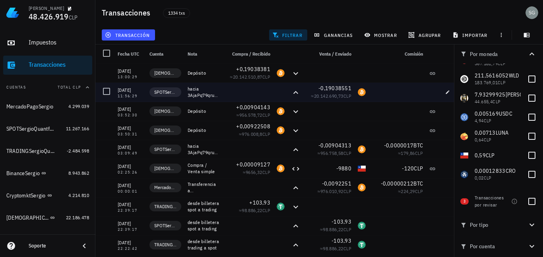
click at [394, 90] on div at bounding box center [397, 92] width 57 height 19
click at [446, 93] on icon "button" at bounding box center [447, 92] width 5 height 5
type input "11:56:29"
type input "0,19038551"
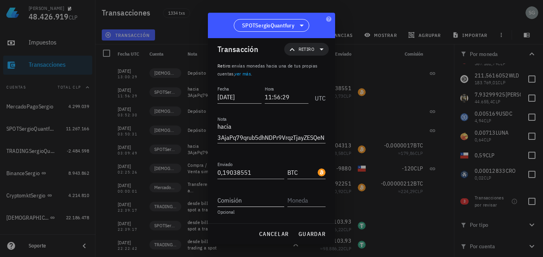
click at [242, 198] on input "Comisión" at bounding box center [251, 200] width 67 height 13
type input "0,0000017"
click at [293, 201] on input "text" at bounding box center [306, 200] width 37 height 13
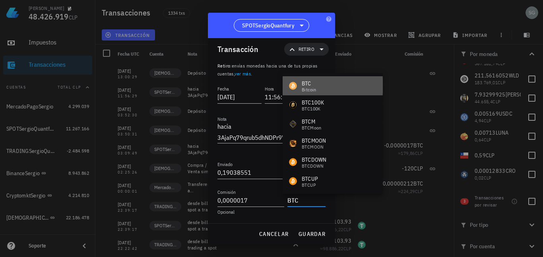
click at [311, 86] on div "BTC" at bounding box center [309, 84] width 15 height 8
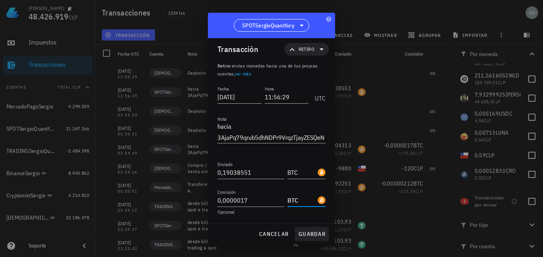
type input "BTC"
click at [314, 233] on span "guardar" at bounding box center [311, 234] width 27 height 7
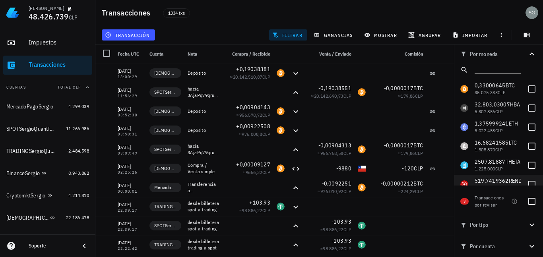
scroll to position [0, 0]
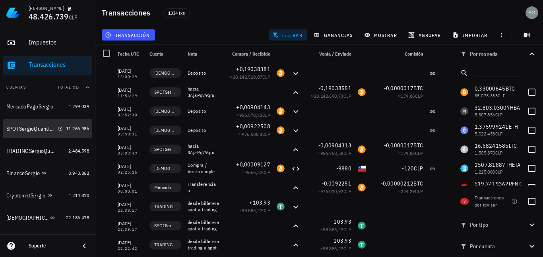
click at [22, 128] on div "SPOTSergioQuantfury" at bounding box center [30, 129] width 49 height 7
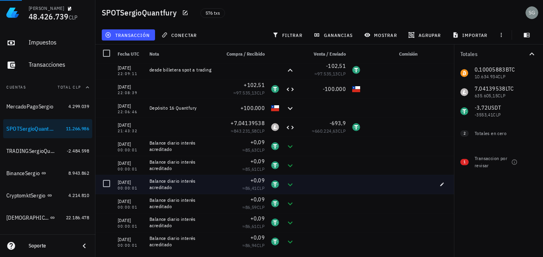
scroll to position [119, 0]
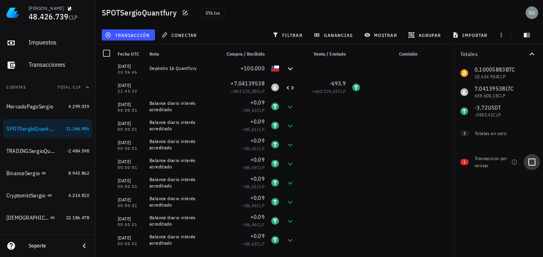
click at [535, 161] on div at bounding box center [532, 163] width 14 height 14
checkbox input "true"
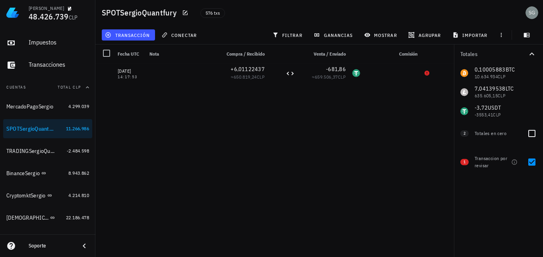
scroll to position [0, 0]
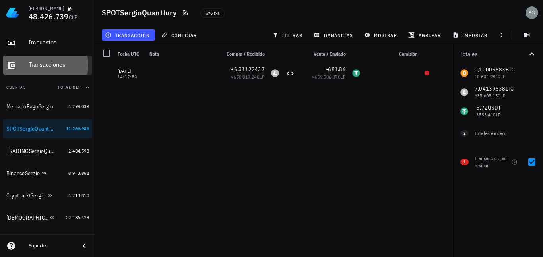
click at [33, 62] on div "Transacciones" at bounding box center [59, 65] width 60 height 8
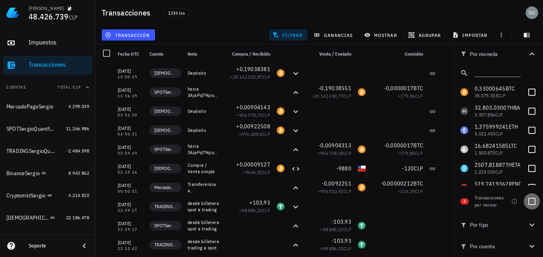
click at [531, 197] on div at bounding box center [532, 202] width 14 height 14
checkbox input "true"
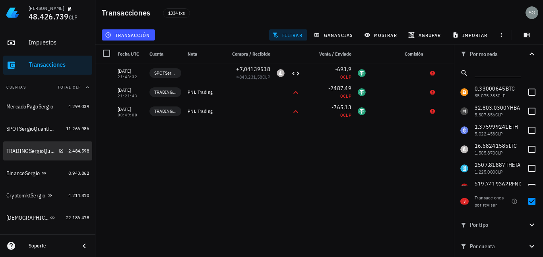
click at [24, 152] on div "TRADINGSergioQuantfury" at bounding box center [30, 151] width 49 height 7
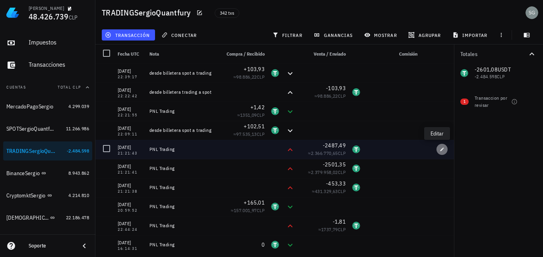
click at [440, 150] on icon "button" at bounding box center [442, 149] width 5 height 5
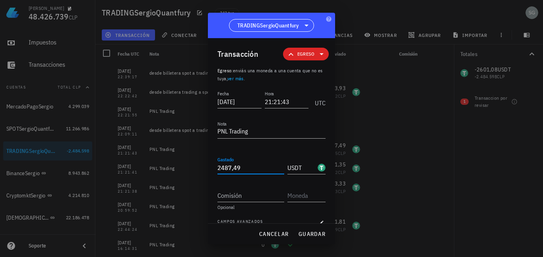
drag, startPoint x: 242, startPoint y: 169, endPoint x: 187, endPoint y: 169, distance: 54.5
click at [189, 169] on div "Sergio Godoy 48.426.739 CLP Inicio Portafolio Impuestos Transacciones Cuentas T…" at bounding box center [271, 128] width 543 height 257
click at [312, 232] on span "guardar" at bounding box center [311, 234] width 27 height 7
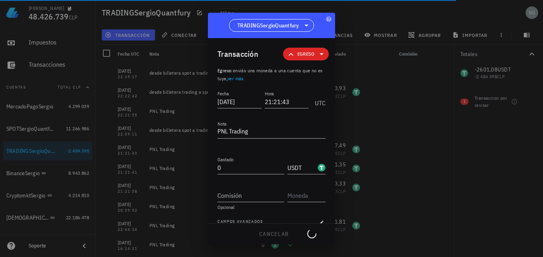
type input "2.487,49"
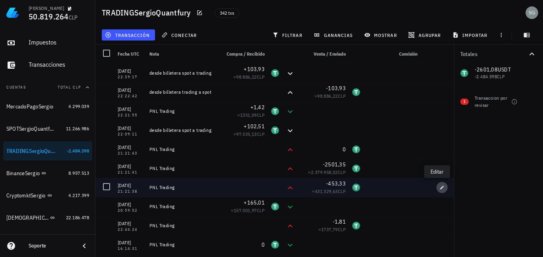
click at [437, 189] on span "button" at bounding box center [442, 187] width 11 height 5
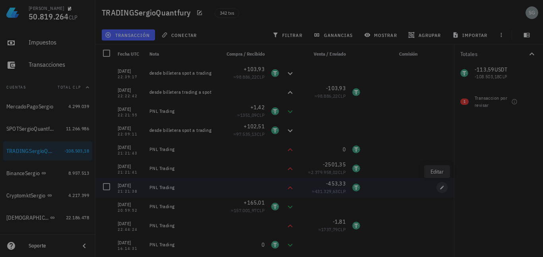
type input "21:21:38"
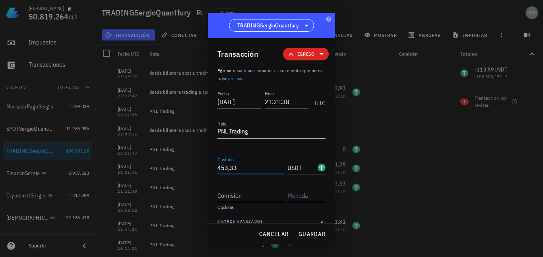
drag, startPoint x: 240, startPoint y: 170, endPoint x: 181, endPoint y: 167, distance: 59.0
click at [181, 167] on div "Sergio Godoy 50.819.264 CLP Inicio Portafolio Impuestos Transacciones Cuentas T…" at bounding box center [271, 128] width 543 height 257
click at [310, 233] on span "guardar" at bounding box center [311, 234] width 27 height 7
type input "453,33"
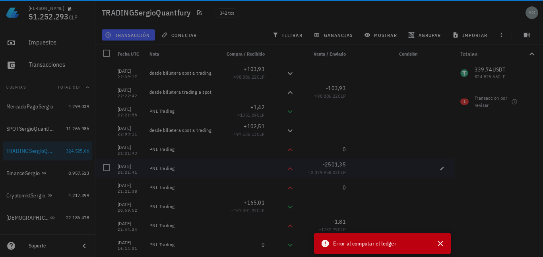
type input "21:21:41"
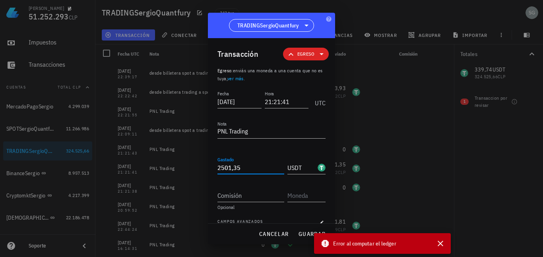
drag, startPoint x: 254, startPoint y: 170, endPoint x: 150, endPoint y: 167, distance: 103.9
click at [150, 167] on div "Sergio Godoy 51.252.293 CLP Inicio Portafolio Impuestos Transacciones Cuentas T…" at bounding box center [271, 128] width 543 height 257
click at [301, 234] on span "guardar" at bounding box center [311, 234] width 27 height 7
type input "2.501,35"
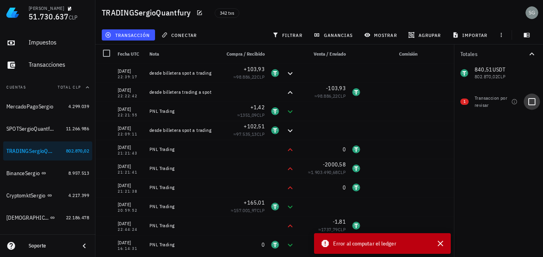
click at [529, 101] on div at bounding box center [532, 102] width 14 height 14
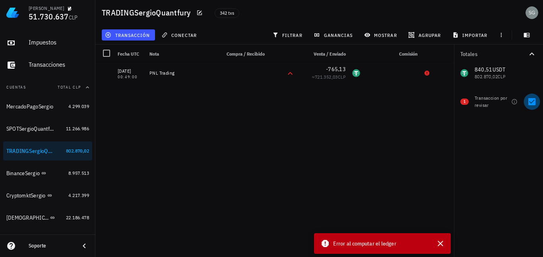
click at [529, 101] on div at bounding box center [532, 102] width 14 height 14
checkbox input "false"
click at [442, 245] on icon "button" at bounding box center [441, 244] width 6 height 6
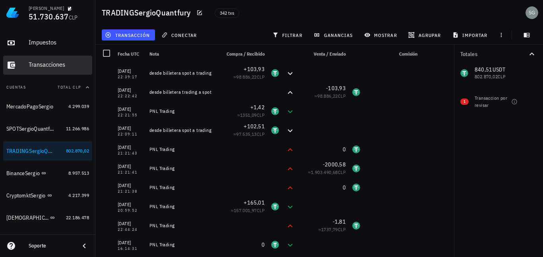
click at [38, 67] on div "Transacciones" at bounding box center [59, 65] width 60 height 8
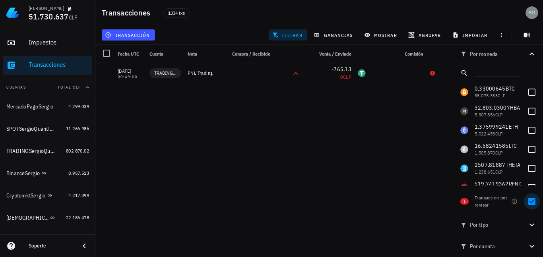
click at [533, 199] on div at bounding box center [532, 202] width 14 height 14
checkbox input "false"
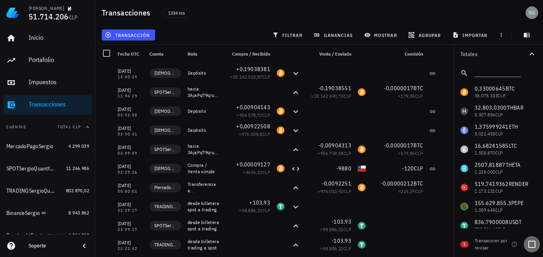
click at [532, 244] on div at bounding box center [532, 245] width 14 height 14
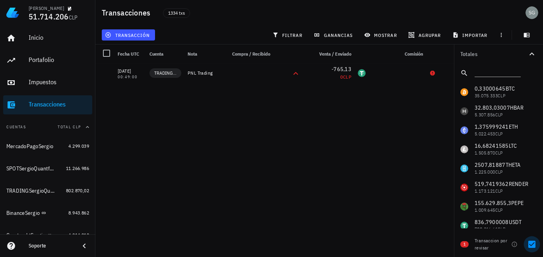
click at [532, 244] on div at bounding box center [532, 245] width 14 height 14
checkbox input "false"
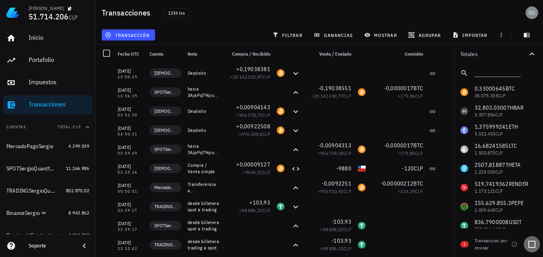
click at [532, 245] on div at bounding box center [532, 245] width 14 height 14
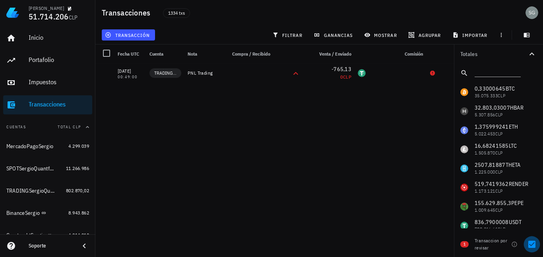
click at [532, 245] on div at bounding box center [532, 245] width 14 height 14
checkbox input "false"
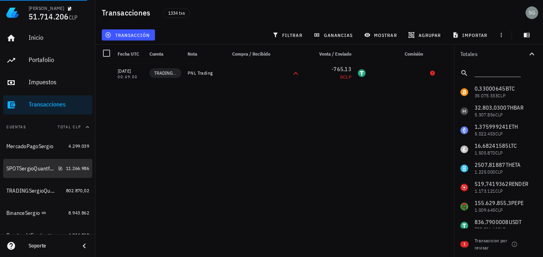
click at [27, 171] on div "SPOTSergioQuantfury" at bounding box center [30, 168] width 49 height 7
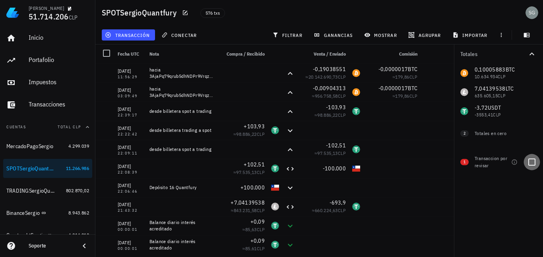
click at [532, 162] on div at bounding box center [532, 163] width 14 height 14
checkbox input "true"
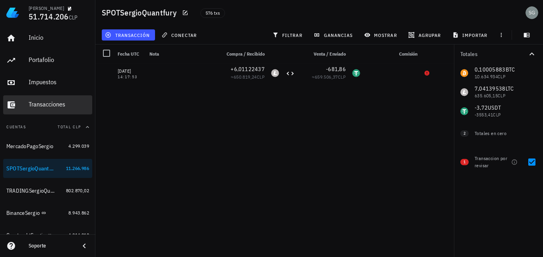
click at [35, 106] on div "Transacciones" at bounding box center [59, 105] width 60 height 8
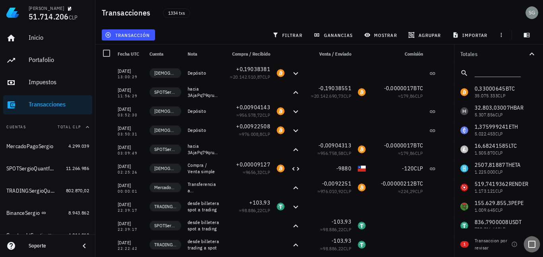
click at [535, 247] on div at bounding box center [532, 245] width 14 height 14
checkbox input "true"
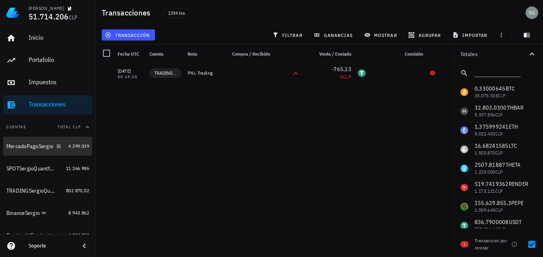
click at [37, 146] on div "MercadoPagoSergio" at bounding box center [29, 146] width 47 height 7
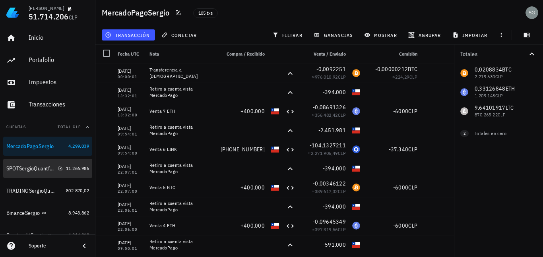
click at [38, 167] on div "SPOTSergioQuantfury" at bounding box center [30, 168] width 49 height 7
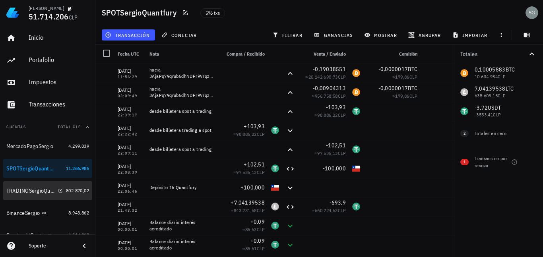
click at [29, 191] on div "TRADINGSergioQuantfury" at bounding box center [30, 191] width 49 height 7
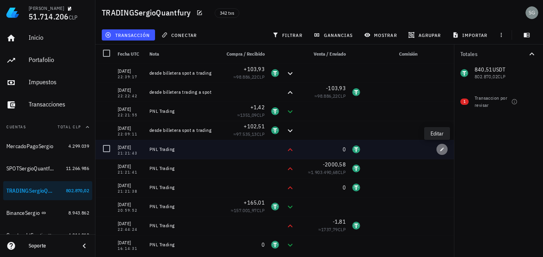
click at [440, 150] on icon "button" at bounding box center [442, 149] width 5 height 5
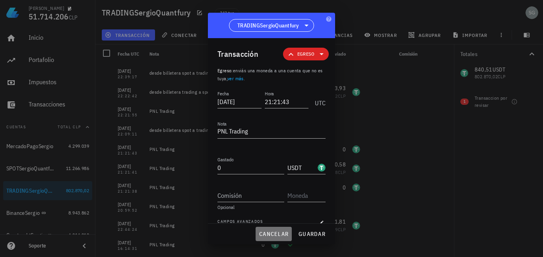
click at [261, 236] on span "cancelar" at bounding box center [274, 234] width 30 height 7
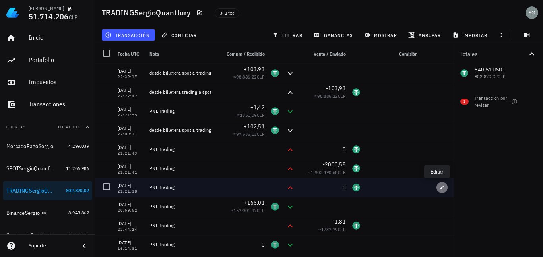
click at [441, 188] on icon "button" at bounding box center [443, 188] width 4 height 4
type input "21:21:38"
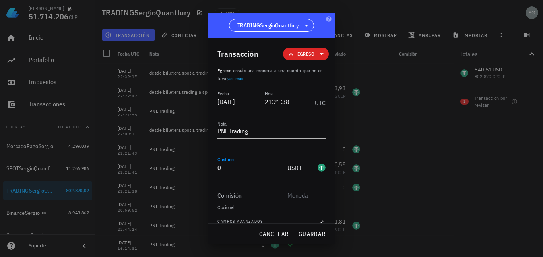
click at [243, 167] on input "0" at bounding box center [251, 167] width 67 height 13
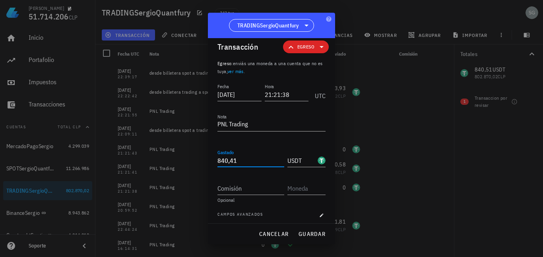
scroll to position [11, 0]
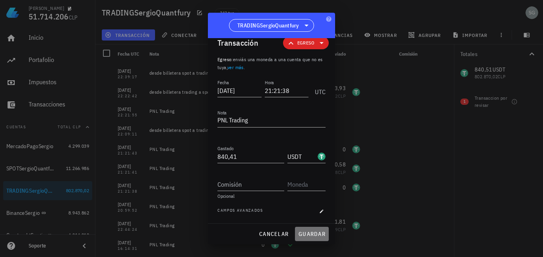
click at [301, 233] on span "guardar" at bounding box center [311, 234] width 27 height 7
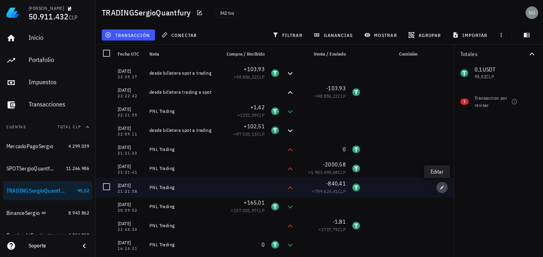
click at [440, 188] on icon "button" at bounding box center [442, 187] width 5 height 5
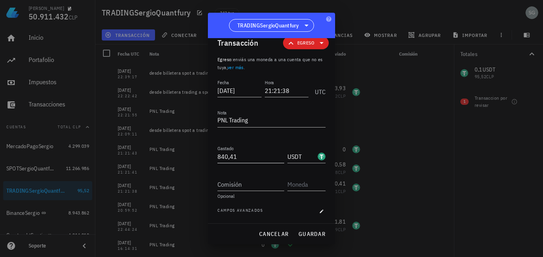
click at [234, 158] on input "840,41" at bounding box center [251, 156] width 67 height 13
click at [306, 234] on span "guardar" at bounding box center [311, 234] width 27 height 7
type input "840,41"
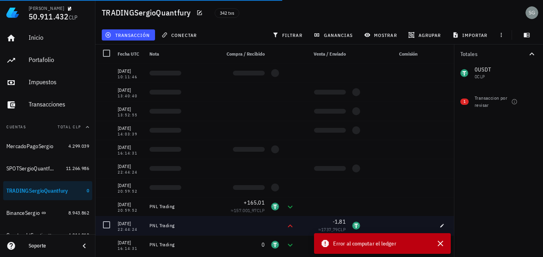
click at [368, 245] on span "Error al computar el ledger" at bounding box center [364, 243] width 63 height 9
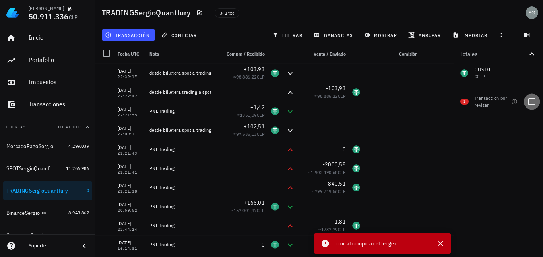
click at [533, 97] on div at bounding box center [532, 102] width 14 height 14
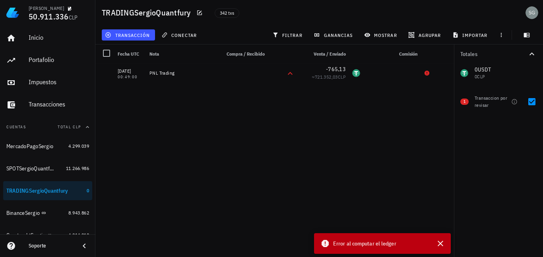
click at [405, 246] on div "Error al computar el ledger" at bounding box center [374, 244] width 107 height 10
click at [438, 243] on icon "button" at bounding box center [441, 244] width 10 height 10
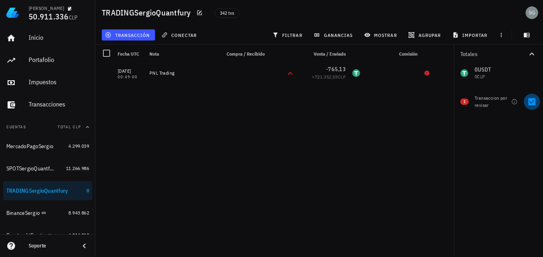
click at [534, 101] on div at bounding box center [532, 102] width 14 height 14
checkbox input "false"
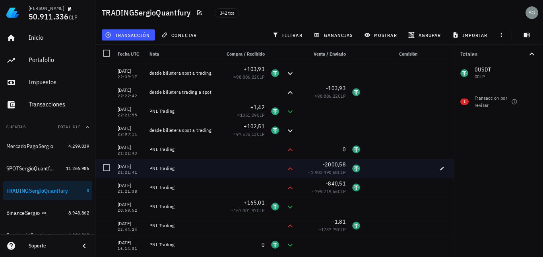
scroll to position [40, 0]
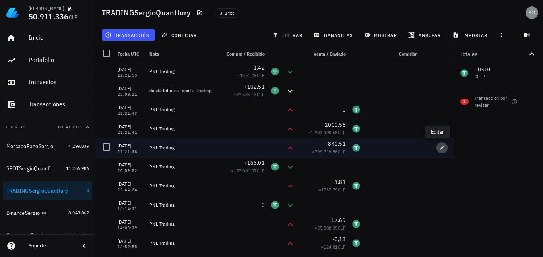
click at [441, 147] on icon "button" at bounding box center [443, 148] width 4 height 4
type input "840,51"
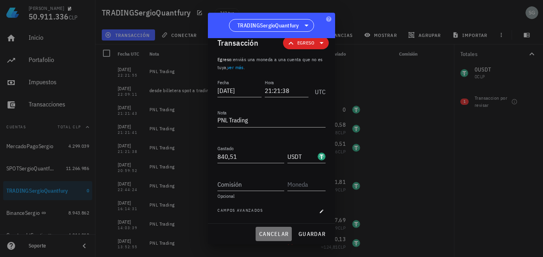
click at [279, 232] on span "cancelar" at bounding box center [274, 234] width 30 height 7
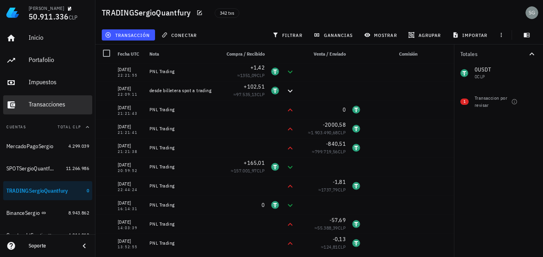
click at [45, 111] on div "Transacciones" at bounding box center [59, 105] width 60 height 18
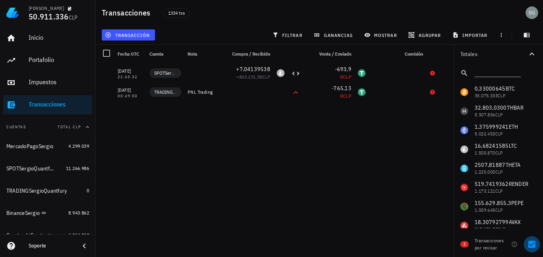
click at [533, 249] on div at bounding box center [532, 245] width 14 height 14
checkbox input "false"
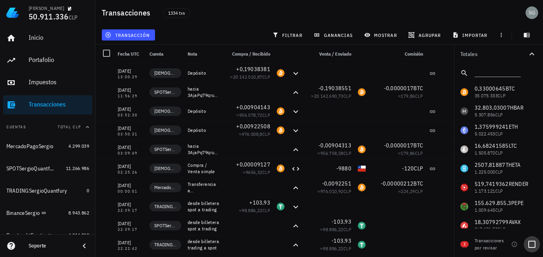
click at [531, 245] on div at bounding box center [532, 245] width 14 height 14
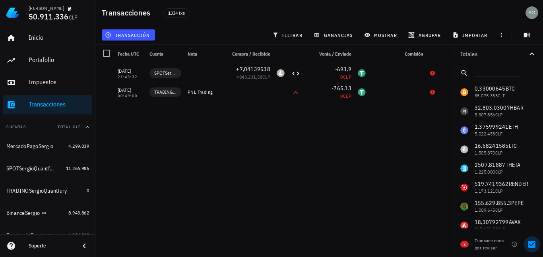
click at [533, 247] on div at bounding box center [532, 245] width 14 height 14
checkbox input "false"
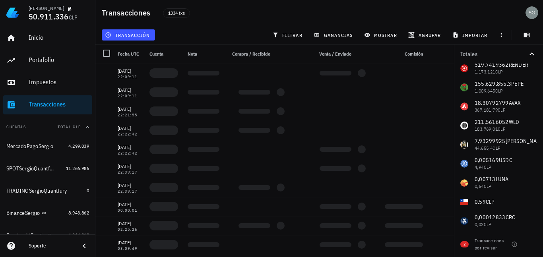
scroll to position [166, 0]
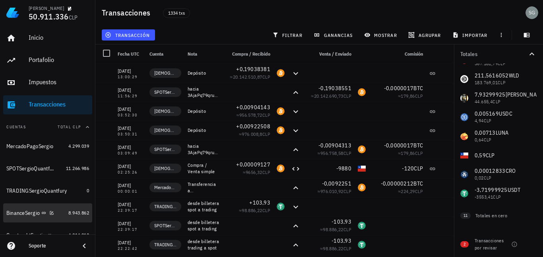
click at [30, 212] on div "BinanceSergio" at bounding box center [22, 213] width 33 height 7
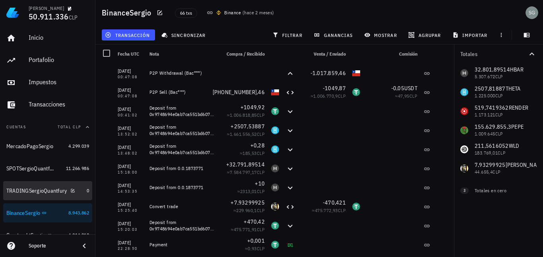
click at [28, 191] on div "TRADINGSergioQuantfury" at bounding box center [36, 191] width 61 height 7
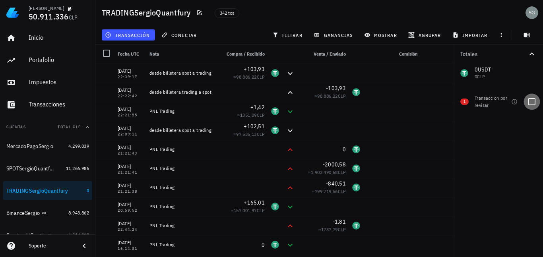
click at [531, 101] on div at bounding box center [532, 102] width 14 height 14
checkbox input "true"
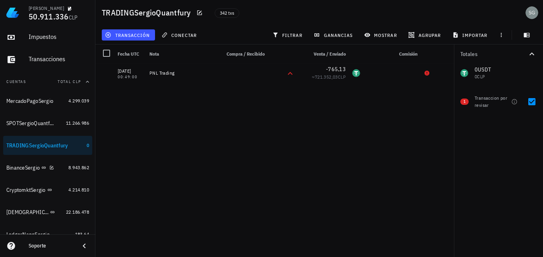
scroll to position [80, 0]
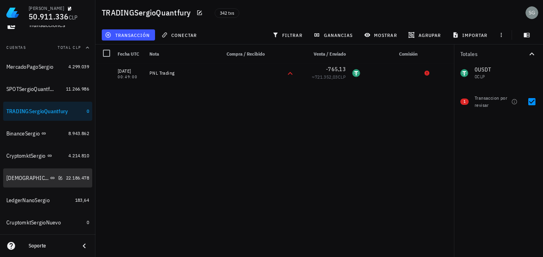
click at [18, 181] on div "[DEMOGRAPHIC_DATA]" at bounding box center [27, 178] width 42 height 7
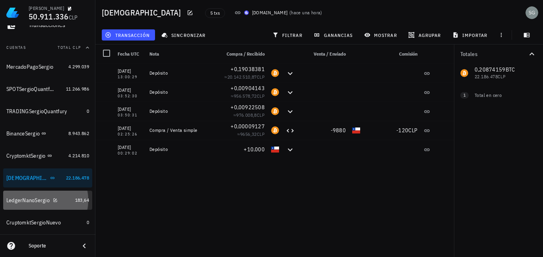
click at [26, 200] on div "LedgerNanoSergio" at bounding box center [27, 200] width 43 height 7
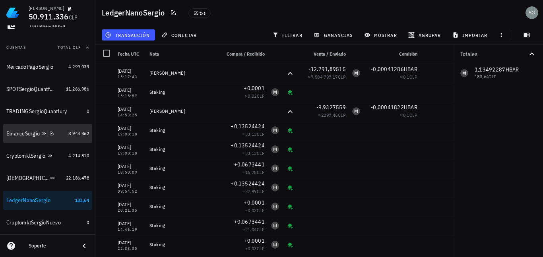
click at [25, 130] on div "BinanceSergio" at bounding box center [22, 133] width 33 height 7
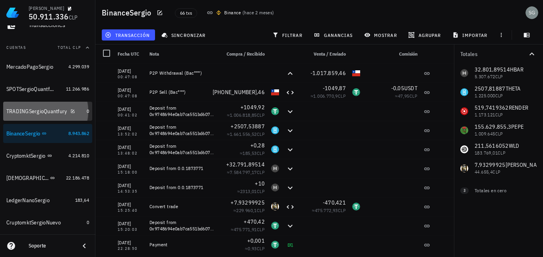
click at [30, 112] on div "TRADINGSergioQuantfury" at bounding box center [36, 111] width 61 height 7
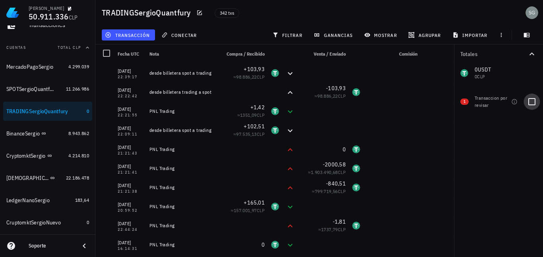
click at [533, 101] on div at bounding box center [532, 102] width 14 height 14
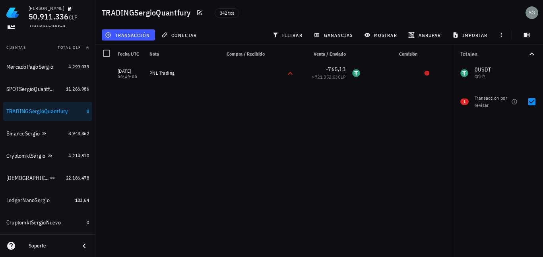
click at [485, 100] on div "Transaccion por revisar" at bounding box center [491, 102] width 33 height 14
click at [536, 103] on div at bounding box center [532, 102] width 14 height 14
checkbox input "false"
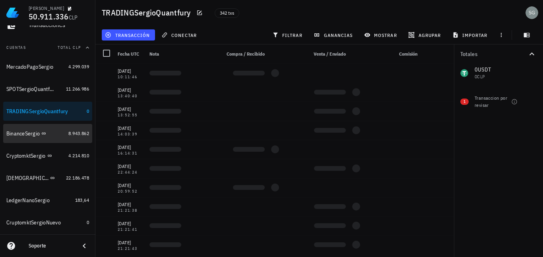
click at [23, 134] on div "BinanceSergio" at bounding box center [22, 133] width 33 height 7
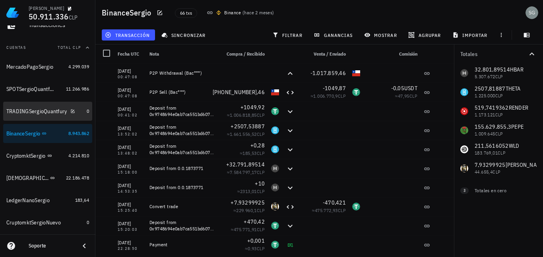
click at [18, 109] on div "TRADINGSergioQuantfury" at bounding box center [36, 111] width 61 height 7
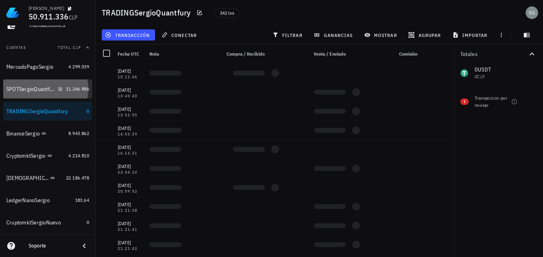
click at [31, 94] on div "SPOTSergioQuantfury" at bounding box center [34, 89] width 56 height 17
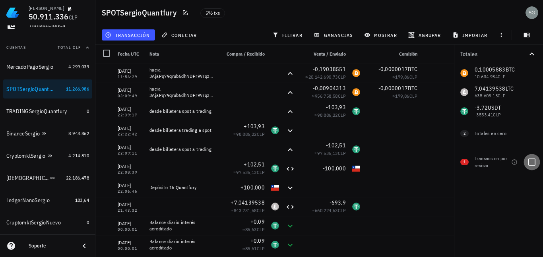
click at [534, 161] on div at bounding box center [532, 163] width 14 height 14
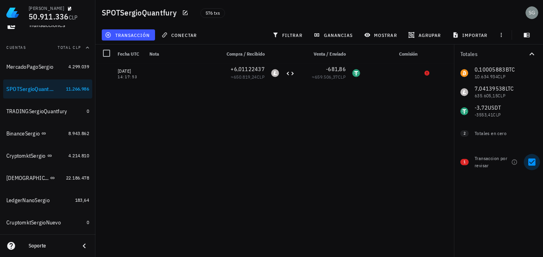
click at [533, 163] on div at bounding box center [532, 163] width 14 height 14
checkbox input "false"
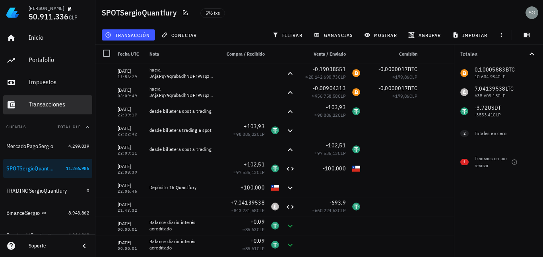
click at [39, 101] on div "Transacciones" at bounding box center [59, 105] width 60 height 8
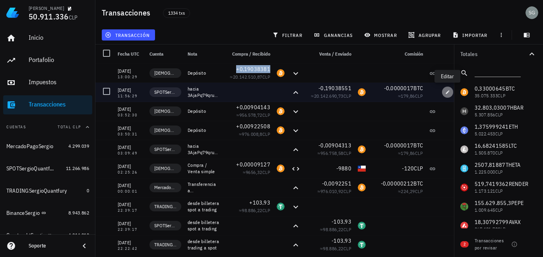
click at [448, 94] on icon "button" at bounding box center [447, 92] width 5 height 5
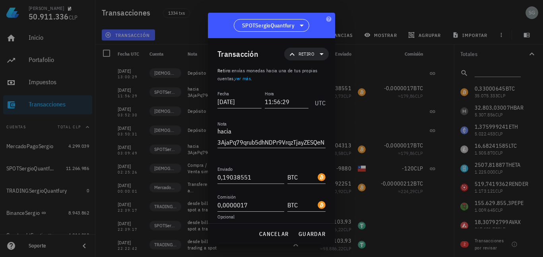
drag, startPoint x: 230, startPoint y: 17, endPoint x: 229, endPoint y: 25, distance: 7.6
click at [229, 25] on div "SPOTSergioQuantfury" at bounding box center [271, 25] width 127 height 25
click at [279, 235] on span "cancelar" at bounding box center [274, 234] width 30 height 7
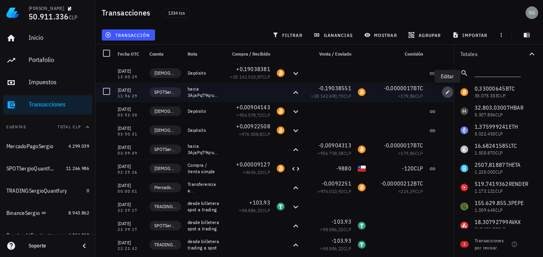
click at [447, 93] on icon "button" at bounding box center [448, 92] width 4 height 4
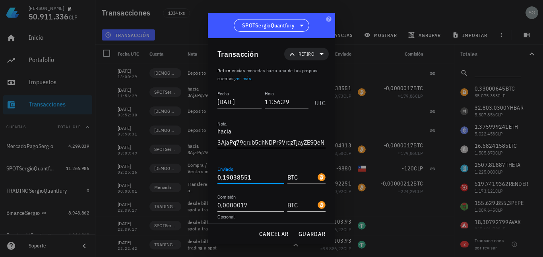
click at [251, 178] on input "0,19038551" at bounding box center [251, 177] width 67 height 13
click at [274, 232] on span "cancelar" at bounding box center [274, 234] width 30 height 7
type input "0,19038551"
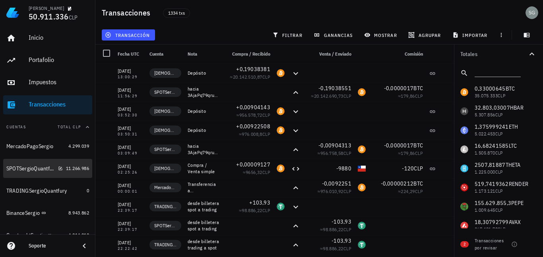
click at [31, 170] on div "SPOTSergioQuantfury" at bounding box center [30, 168] width 49 height 7
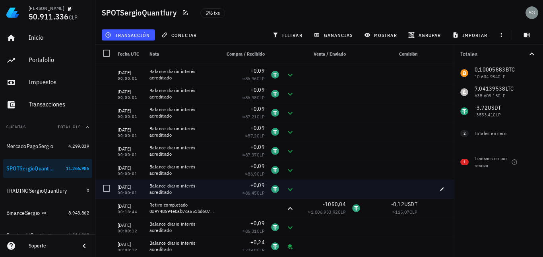
scroll to position [1432, 0]
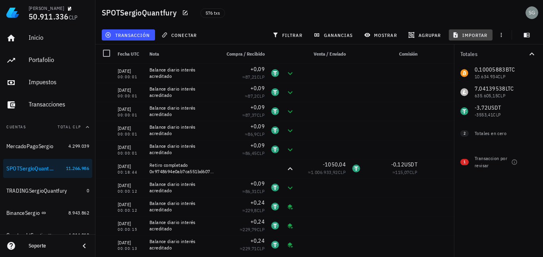
click at [478, 36] on span "importar" at bounding box center [471, 35] width 34 height 6
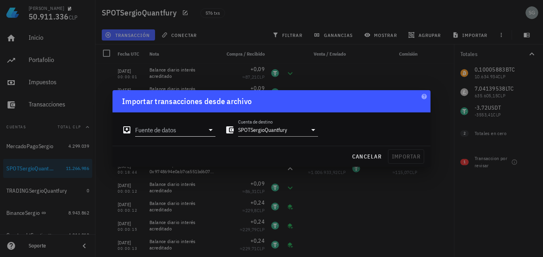
click at [183, 130] on input "Fuente de datos" at bounding box center [169, 130] width 69 height 13
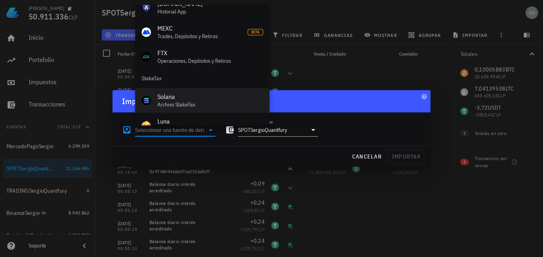
scroll to position [356, 0]
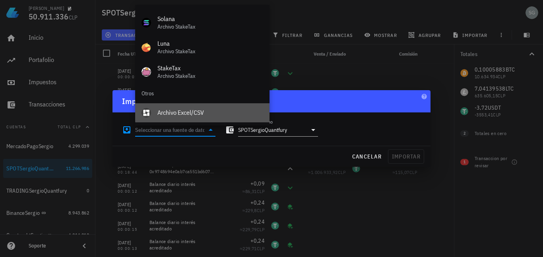
click at [172, 110] on div "Archivo Excel/CSV" at bounding box center [211, 113] width 106 height 8
type input "Archivo Excel/CSV"
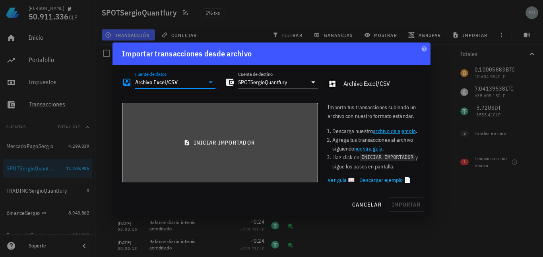
click at [261, 141] on span "iniciar importador" at bounding box center [220, 142] width 183 height 7
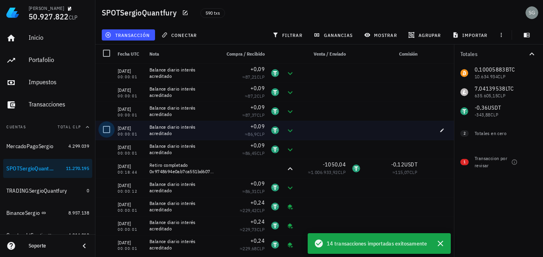
click at [105, 125] on div at bounding box center [107, 130] width 14 height 14
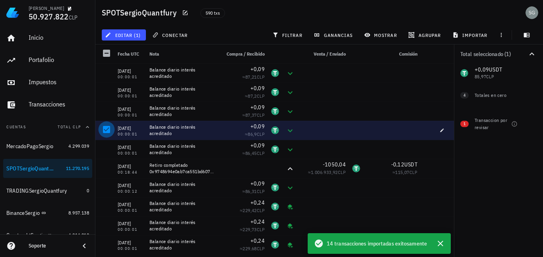
click at [106, 131] on div at bounding box center [107, 130] width 14 height 14
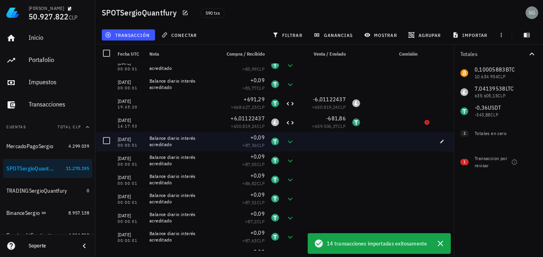
scroll to position [636, 0]
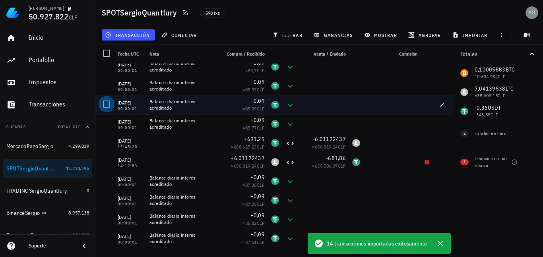
click at [104, 108] on div at bounding box center [107, 104] width 14 height 14
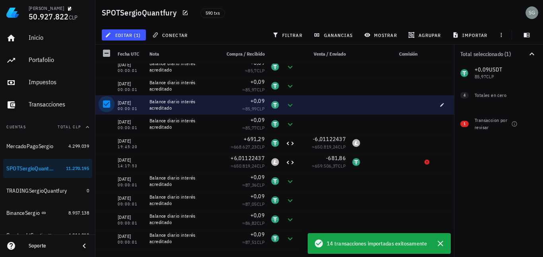
click at [104, 107] on div at bounding box center [107, 104] width 14 height 14
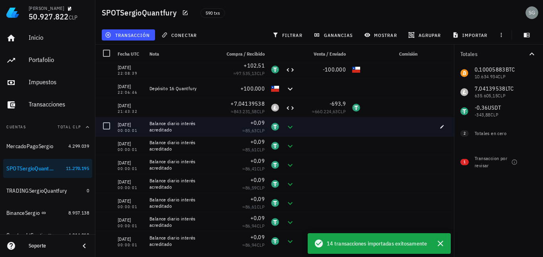
scroll to position [80, 0]
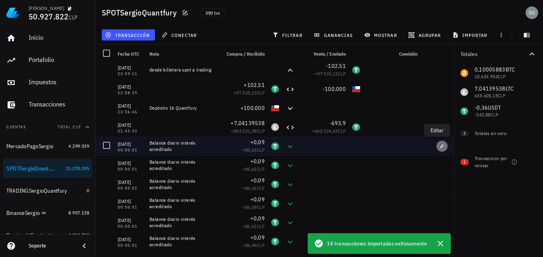
click at [440, 147] on icon "button" at bounding box center [442, 146] width 5 height 5
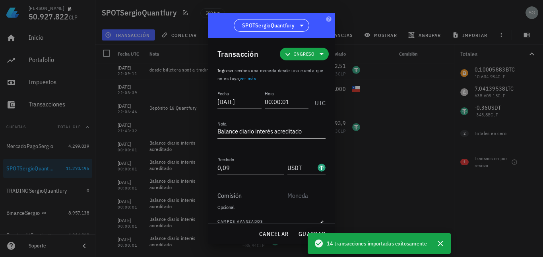
click at [235, 169] on input "0,09" at bounding box center [251, 167] width 67 height 13
type input "0"
click at [300, 230] on button "guardar" at bounding box center [312, 234] width 34 height 14
type input "0,09"
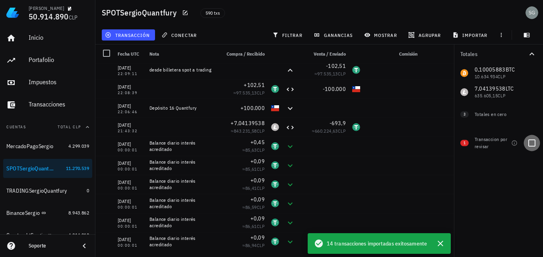
click at [536, 142] on div at bounding box center [532, 143] width 14 height 14
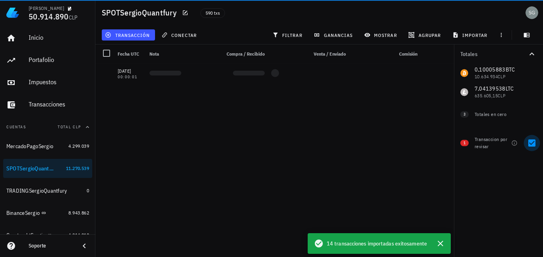
scroll to position [0, 0]
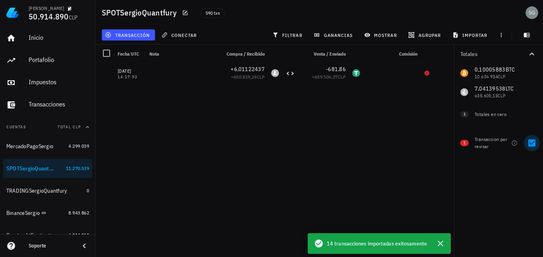
click at [536, 146] on div at bounding box center [532, 143] width 14 height 14
checkbox input "false"
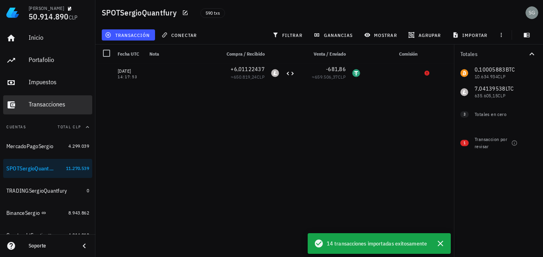
click at [52, 106] on div "Transacciones" at bounding box center [59, 105] width 60 height 8
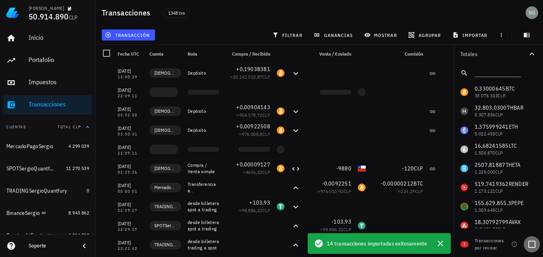
click at [535, 245] on div at bounding box center [532, 245] width 14 height 14
checkbox input "true"
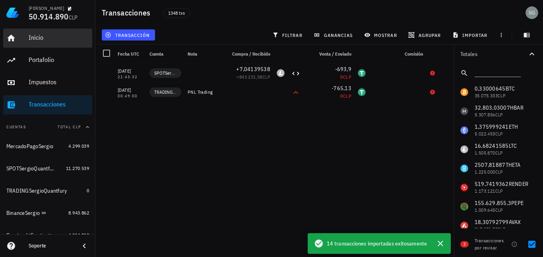
click at [47, 43] on div "Inicio" at bounding box center [59, 38] width 60 height 18
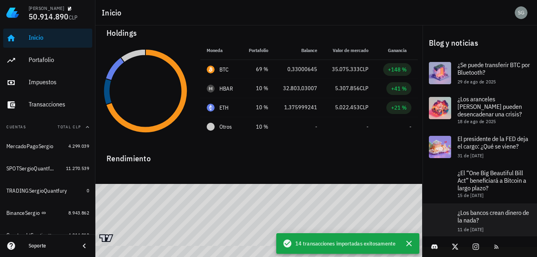
scroll to position [159, 0]
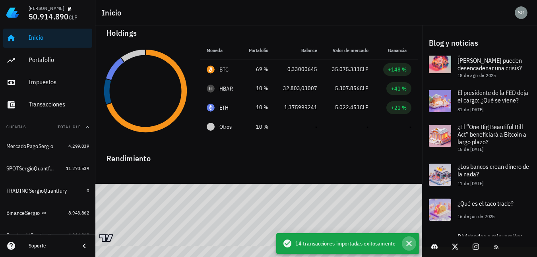
click at [410, 244] on icon "button" at bounding box center [410, 244] width 6 height 6
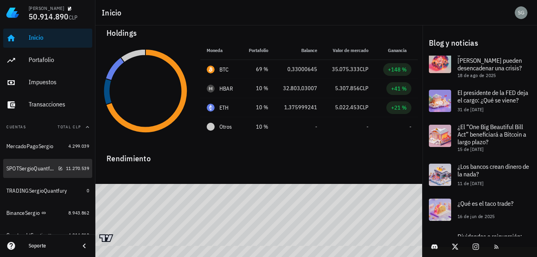
click at [32, 163] on div "SPOTSergioQuantfury" at bounding box center [34, 168] width 56 height 17
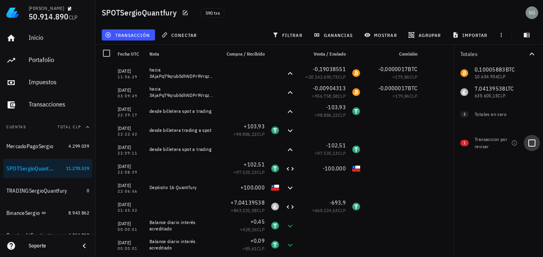
click at [534, 142] on div at bounding box center [532, 143] width 14 height 14
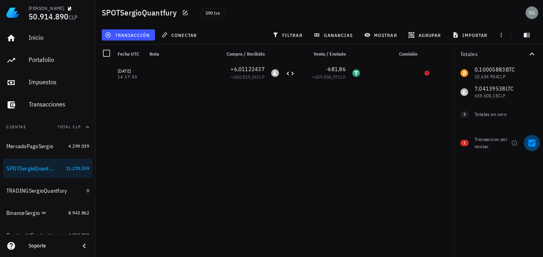
click at [535, 142] on div at bounding box center [532, 143] width 14 height 14
checkbox input "false"
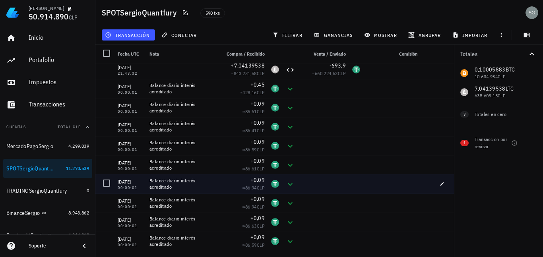
scroll to position [119, 0]
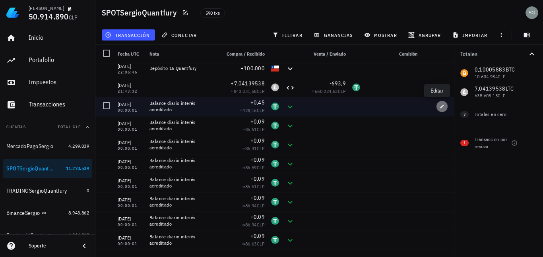
click at [440, 104] on icon "button" at bounding box center [442, 106] width 5 height 5
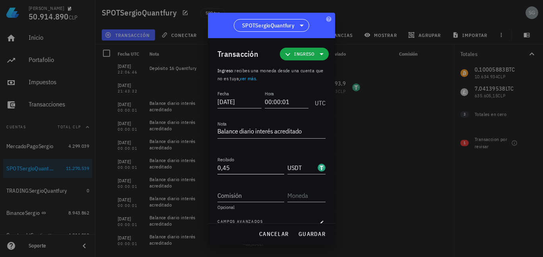
click at [237, 165] on input "0,45" at bounding box center [251, 167] width 67 height 13
click at [311, 236] on span "guardar" at bounding box center [311, 234] width 27 height 7
type input "0,45"
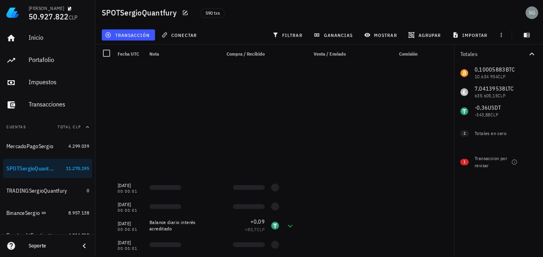
scroll to position [676, 0]
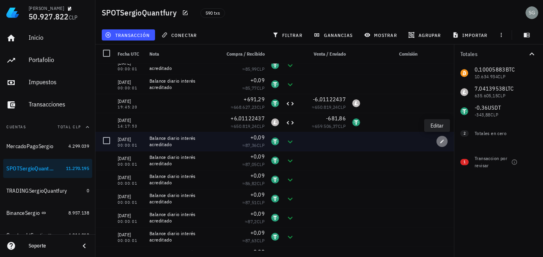
click at [440, 142] on icon "button" at bounding box center [442, 141] width 5 height 5
type input "[DATE]"
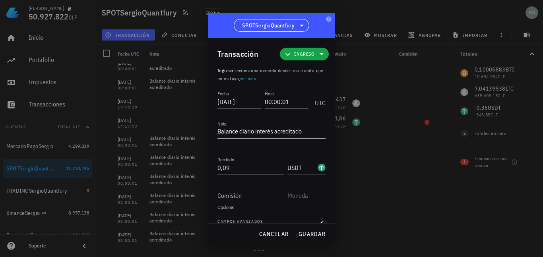
click at [234, 169] on input "0,09" at bounding box center [251, 167] width 67 height 13
type input "0"
click at [308, 234] on span "guardar" at bounding box center [311, 234] width 27 height 7
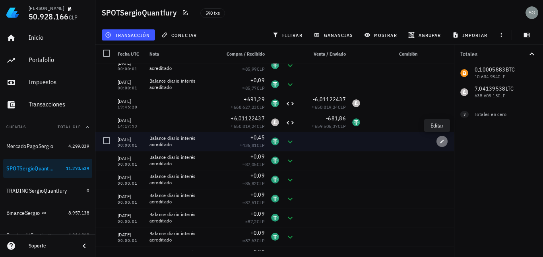
click at [440, 139] on icon "button" at bounding box center [442, 141] width 5 height 5
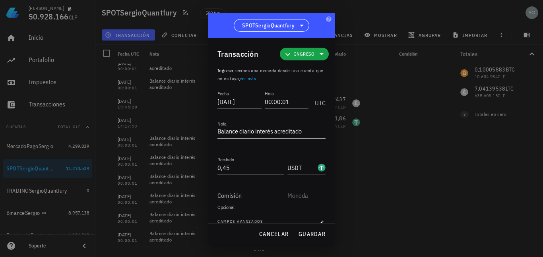
click at [242, 171] on input "0,45" at bounding box center [251, 167] width 67 height 13
type input "9"
click at [314, 233] on span "guardar" at bounding box center [311, 234] width 27 height 7
type input "0,45"
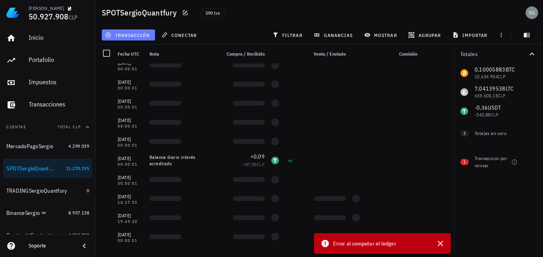
click at [124, 36] on span "transacción" at bounding box center [128, 35] width 43 height 6
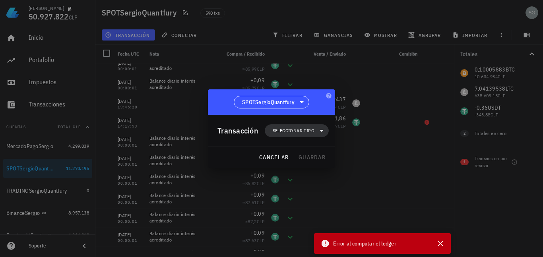
click at [298, 132] on span "Seleccionar tipo" at bounding box center [294, 131] width 42 height 8
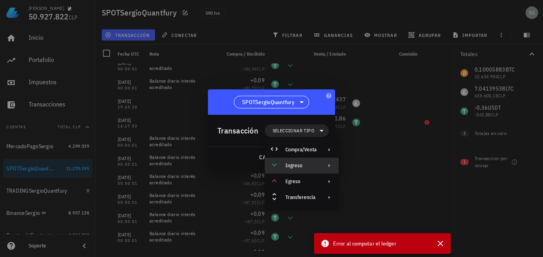
click at [302, 168] on div "Ingreso" at bounding box center [301, 166] width 31 height 6
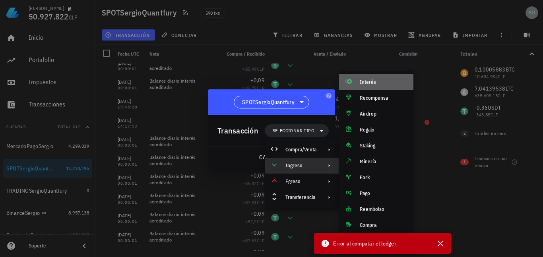
click at [375, 85] on div "Interés" at bounding box center [383, 82] width 47 height 6
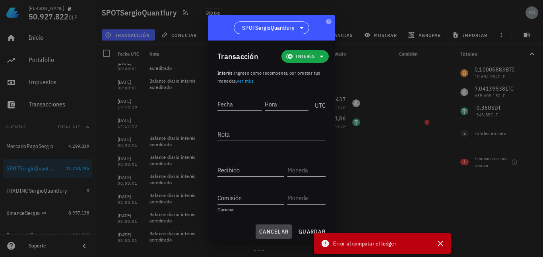
click at [268, 233] on span "cancelar" at bounding box center [274, 231] width 30 height 7
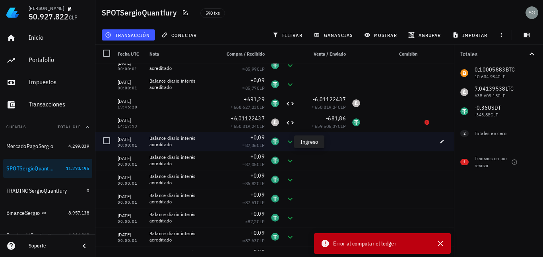
click at [286, 142] on icon at bounding box center [291, 142] width 10 height 10
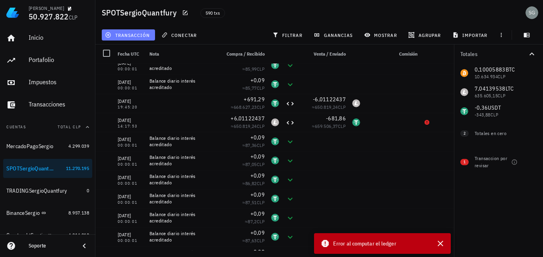
click at [129, 33] on span "transacción" at bounding box center [128, 35] width 43 height 6
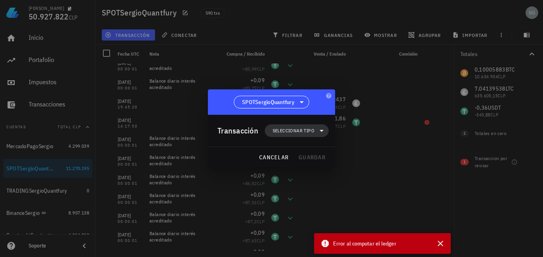
click at [296, 133] on span "Seleccionar tipo" at bounding box center [294, 131] width 42 height 8
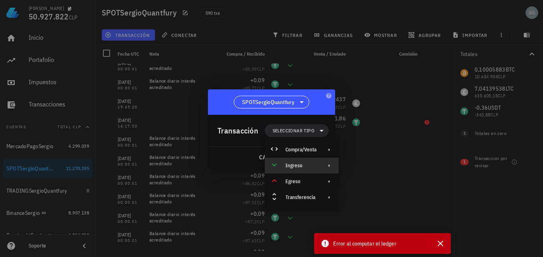
click at [301, 164] on div "Ingreso" at bounding box center [301, 166] width 31 height 6
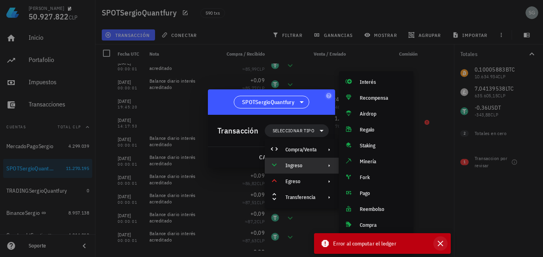
click at [444, 244] on icon "button" at bounding box center [441, 244] width 10 height 10
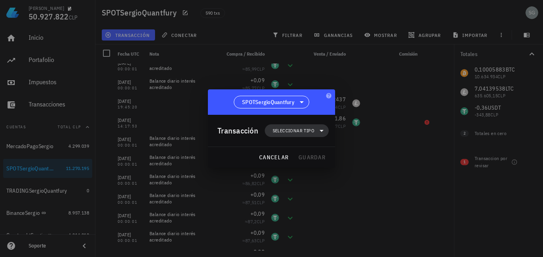
click at [284, 127] on span "Seleccionar tipo" at bounding box center [294, 131] width 42 height 8
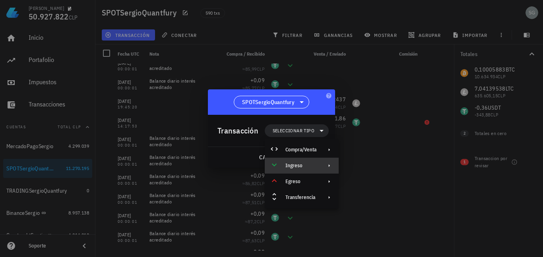
click at [305, 167] on div "Ingreso" at bounding box center [301, 166] width 31 height 6
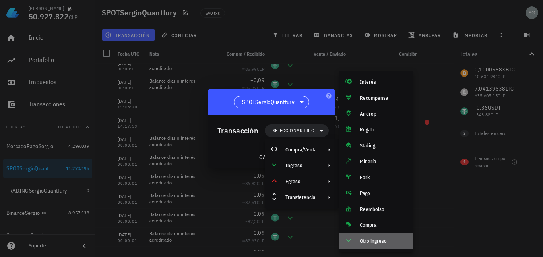
click at [366, 244] on div "Otro ingreso" at bounding box center [383, 241] width 47 height 6
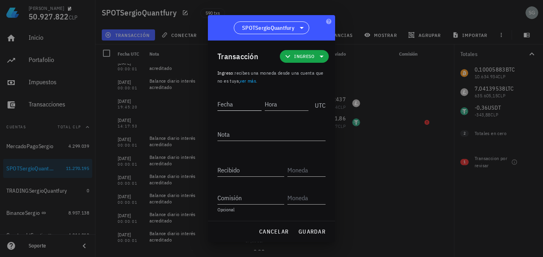
click at [246, 102] on input "Fecha" at bounding box center [240, 104] width 44 height 13
type input "0"
type input "[DATE]"
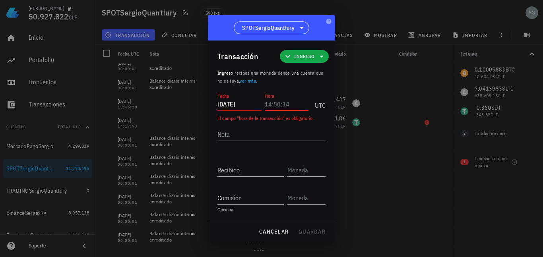
click at [296, 105] on input "Hora" at bounding box center [287, 104] width 44 height 13
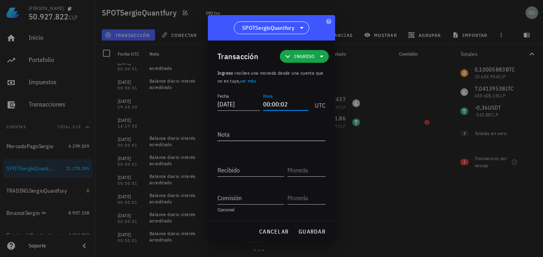
type input "00:00:02"
click at [255, 136] on textarea "Nota" at bounding box center [272, 134] width 108 height 13
type textarea "Para cuadrar"
click at [230, 175] on input "Recibido" at bounding box center [251, 170] width 67 height 13
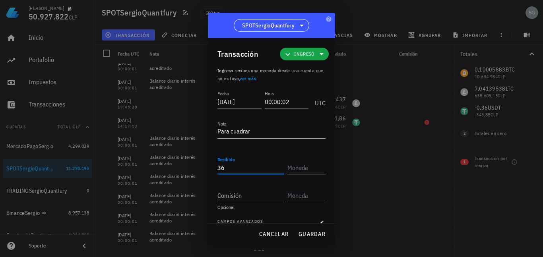
type input "3"
type input "0,36"
click at [295, 167] on input "text" at bounding box center [306, 167] width 37 height 13
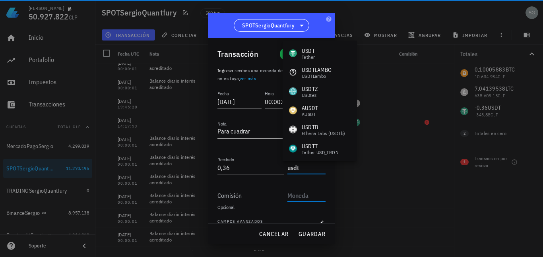
click at [295, 193] on input "text" at bounding box center [306, 195] width 37 height 13
type input "USDT"
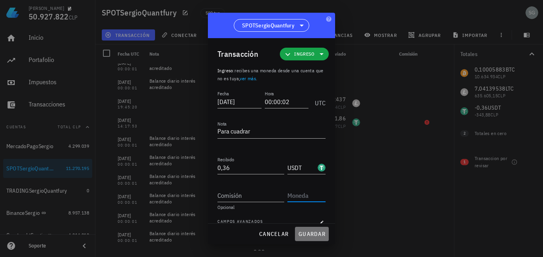
click at [309, 237] on span "guardar" at bounding box center [311, 234] width 27 height 7
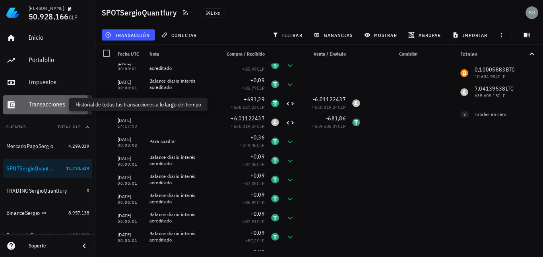
click at [37, 104] on div "Transacciones" at bounding box center [59, 105] width 60 height 8
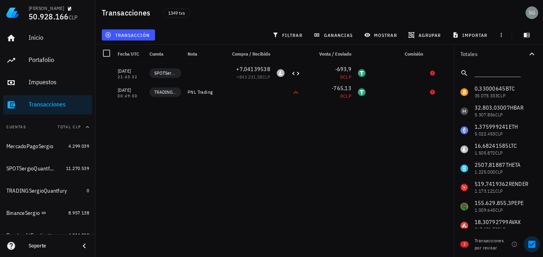
click at [534, 243] on div at bounding box center [532, 245] width 14 height 14
checkbox input "false"
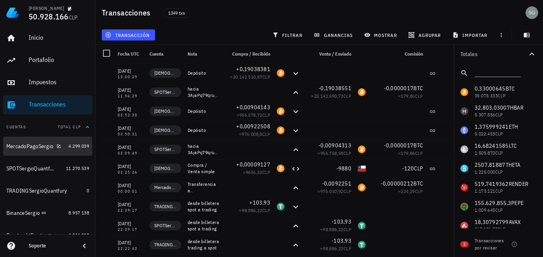
click at [17, 152] on div "MercadoPagoSergio" at bounding box center [35, 146] width 59 height 17
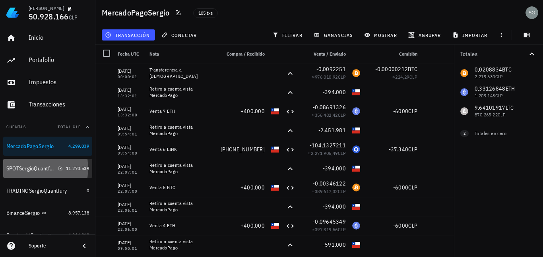
click at [16, 167] on div "SPOTSergioQuantfury" at bounding box center [30, 168] width 49 height 7
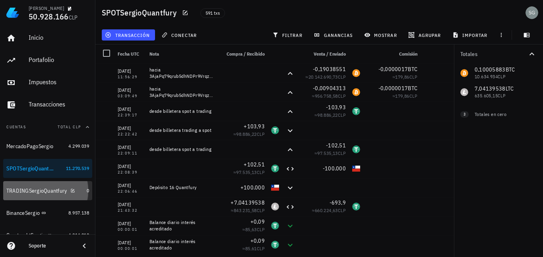
click at [30, 191] on div "TRADINGSergioQuantfury" at bounding box center [36, 191] width 61 height 7
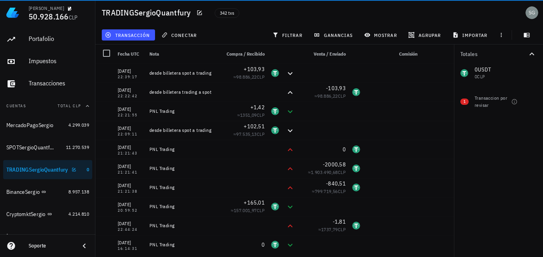
scroll to position [40, 0]
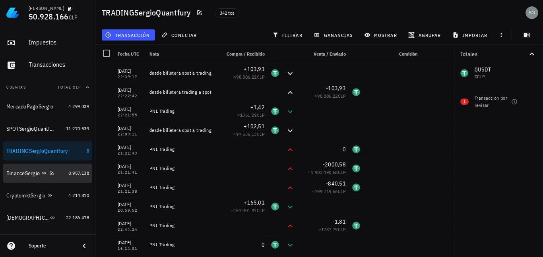
click at [36, 174] on div "BinanceSergio" at bounding box center [22, 173] width 33 height 7
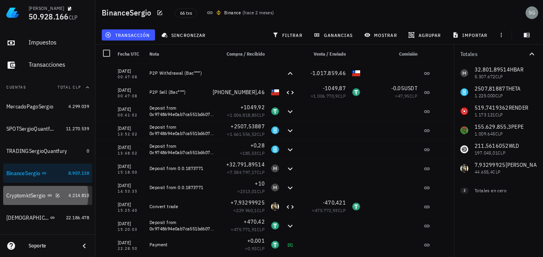
click at [30, 197] on div "CryptomktSergio" at bounding box center [25, 196] width 39 height 7
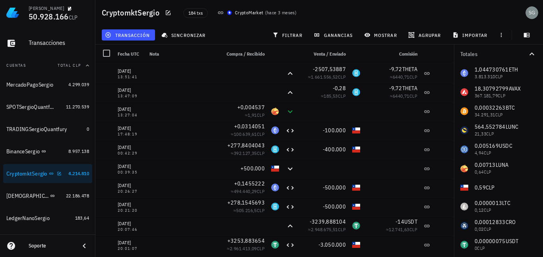
scroll to position [80, 0]
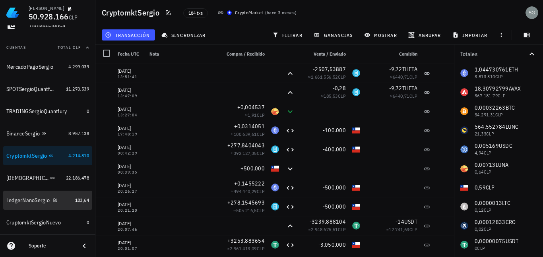
click at [28, 199] on div "LedgerNanoSergio" at bounding box center [27, 200] width 43 height 7
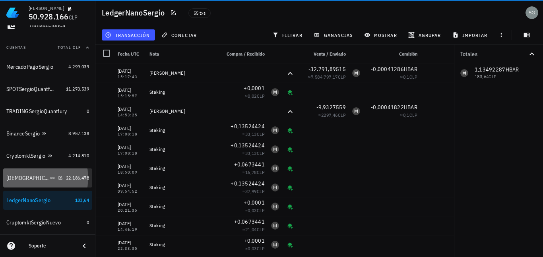
click at [17, 178] on div "[DEMOGRAPHIC_DATA]" at bounding box center [27, 178] width 42 height 7
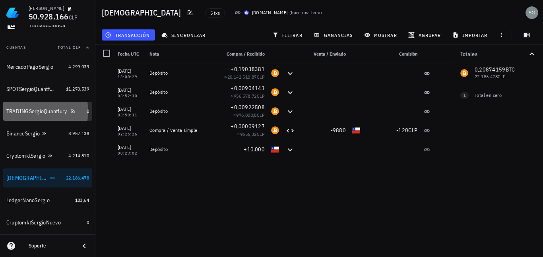
click at [35, 112] on div "TRADINGSergioQuantfury" at bounding box center [36, 111] width 61 height 7
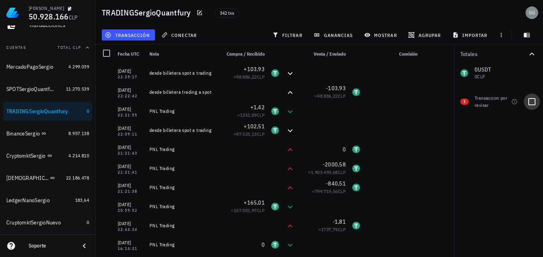
click at [533, 101] on div at bounding box center [532, 102] width 14 height 14
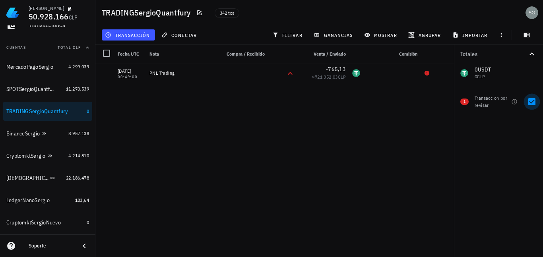
click at [535, 100] on div at bounding box center [532, 102] width 14 height 14
checkbox input "false"
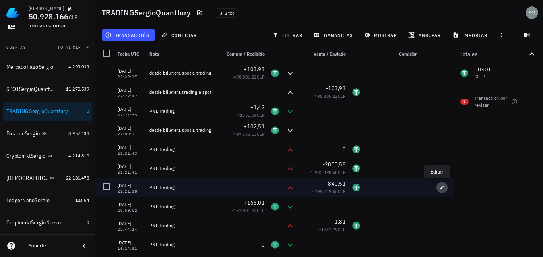
click at [440, 188] on icon "button" at bounding box center [442, 187] width 5 height 5
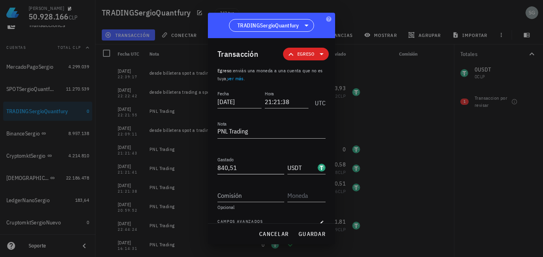
click at [255, 169] on input "840,51" at bounding box center [251, 167] width 67 height 13
click at [302, 227] on button "guardar" at bounding box center [312, 234] width 34 height 14
type input "840,51"
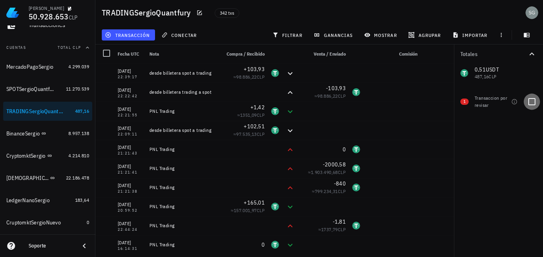
click at [531, 104] on div at bounding box center [532, 102] width 14 height 14
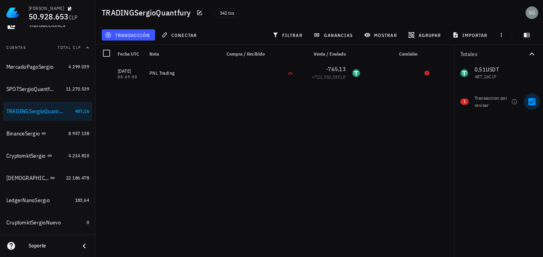
click at [531, 104] on div at bounding box center [532, 102] width 14 height 14
checkbox input "false"
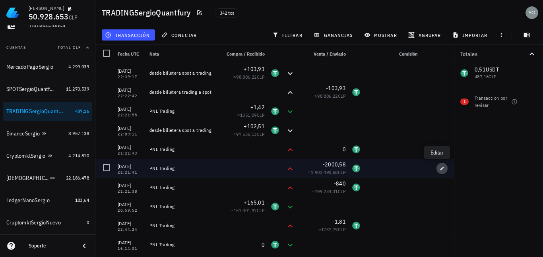
click at [440, 169] on icon "button" at bounding box center [442, 168] width 5 height 5
type input "21:21:41"
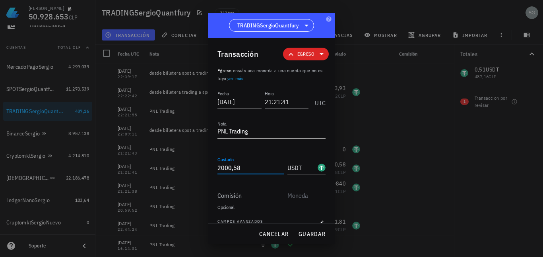
drag, startPoint x: 245, startPoint y: 171, endPoint x: 144, endPoint y: 168, distance: 101.9
click at [144, 168] on div "[PERSON_NAME] 50.928.653 CLP Inicio [GEOGRAPHIC_DATA] Impuestos [GEOGRAPHIC_DAT…" at bounding box center [271, 128] width 543 height 257
click at [307, 233] on span "guardar" at bounding box center [311, 234] width 27 height 7
type input "2.000,58"
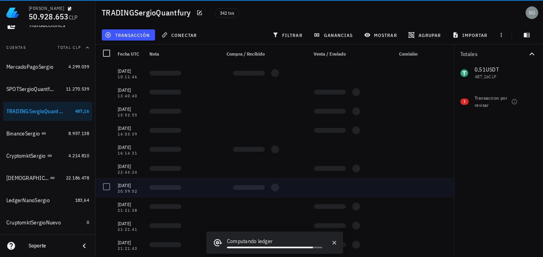
click at [436, 189] on div at bounding box center [444, 187] width 21 height 19
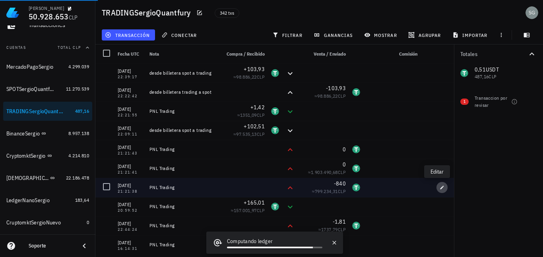
click at [441, 189] on icon "button" at bounding box center [443, 188] width 4 height 4
type input "21:21:38"
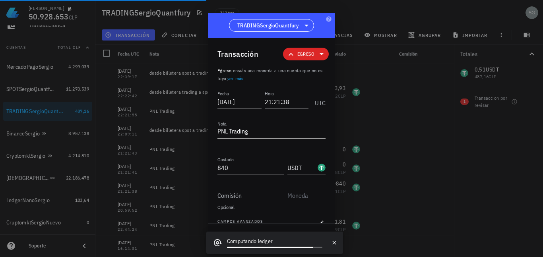
click at [164, 171] on div "[PERSON_NAME] 50.928.653 CLP Inicio [GEOGRAPHIC_DATA] Impuestos [GEOGRAPHIC_DAT…" at bounding box center [271, 128] width 543 height 257
click at [231, 171] on input "840" at bounding box center [251, 167] width 67 height 13
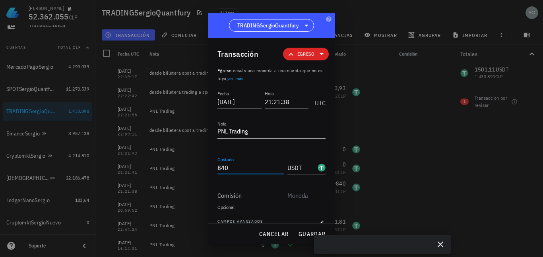
drag, startPoint x: 236, startPoint y: 169, endPoint x: 181, endPoint y: 167, distance: 55.3
click at [181, 167] on div "[PERSON_NAME] 52.362.055 CLP Inicio [GEOGRAPHIC_DATA] Impuestos [GEOGRAPHIC_DAT…" at bounding box center [271, 128] width 543 height 257
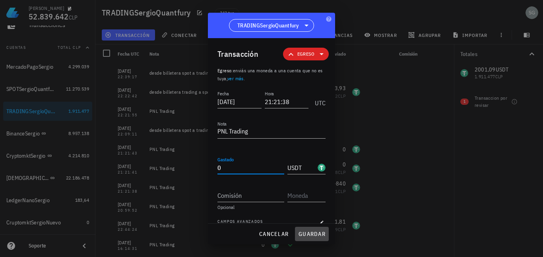
click at [311, 240] on button "guardar" at bounding box center [312, 234] width 34 height 14
type input "840"
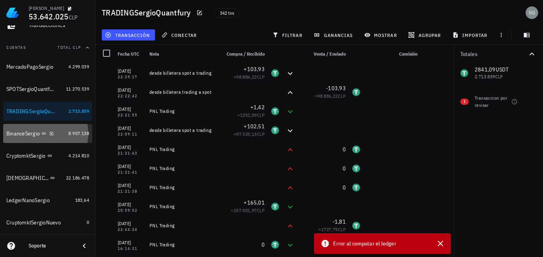
click at [30, 134] on div "BinanceSergio" at bounding box center [22, 133] width 33 height 7
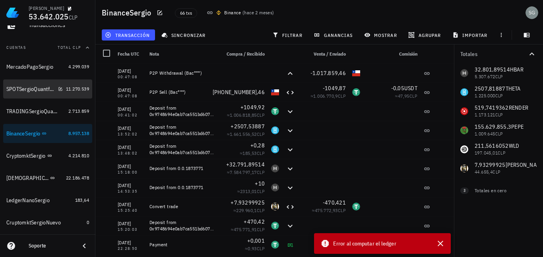
click at [30, 94] on div "SPOTSergioQuantfury" at bounding box center [34, 89] width 56 height 17
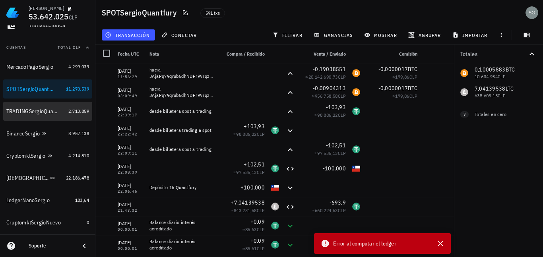
click at [29, 115] on div "TRADINGSergioQuantfury" at bounding box center [31, 111] width 51 height 7
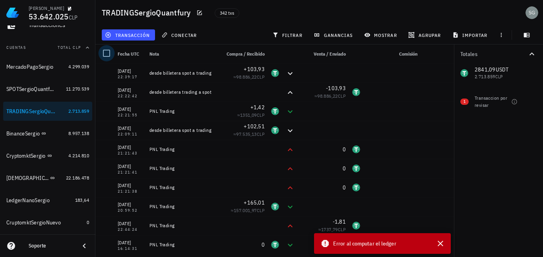
click at [106, 55] on div at bounding box center [107, 54] width 14 height 14
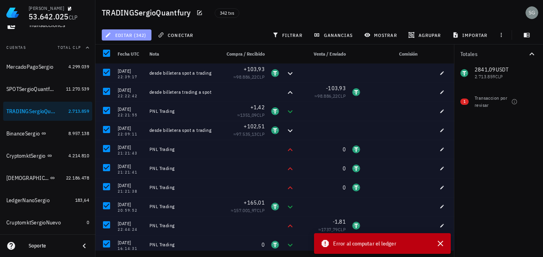
click at [138, 38] on button "editar (342)" at bounding box center [127, 34] width 50 height 11
click at [129, 54] on div "Eliminar" at bounding box center [133, 53] width 25 height 6
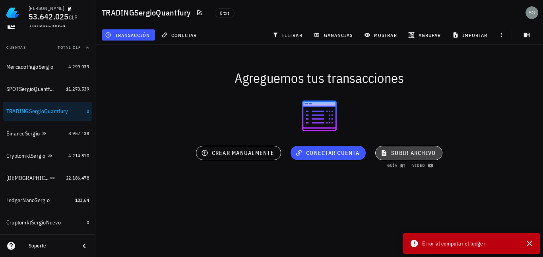
click at [416, 152] on span "subir archivo" at bounding box center [409, 153] width 54 height 7
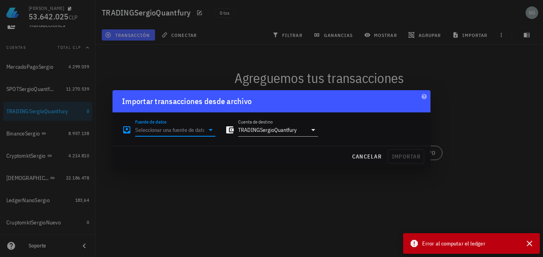
click at [163, 130] on input "Fuente de datos" at bounding box center [169, 130] width 69 height 13
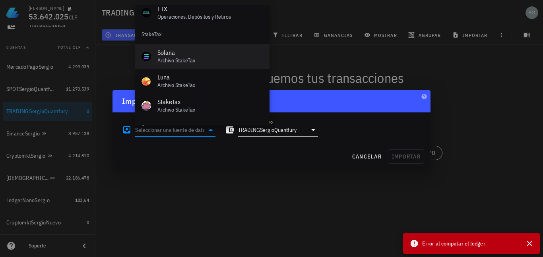
scroll to position [356, 0]
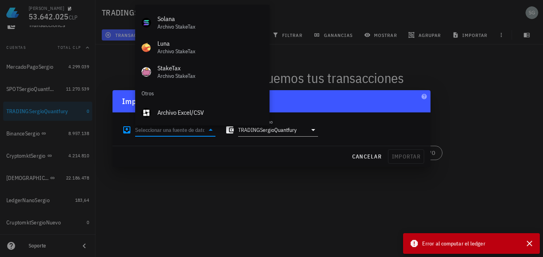
click at [171, 112] on div "Archivo Excel/CSV" at bounding box center [211, 113] width 106 height 8
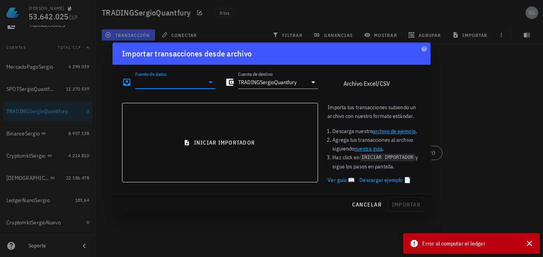
type input "Archivo Excel/CSV"
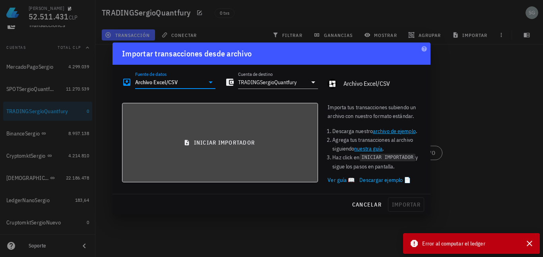
click at [241, 142] on span "iniciar importador" at bounding box center [220, 142] width 183 height 7
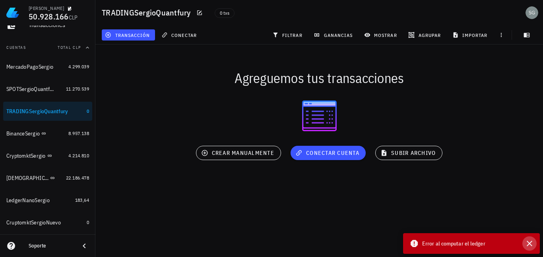
click at [530, 244] on icon "button" at bounding box center [530, 244] width 6 height 6
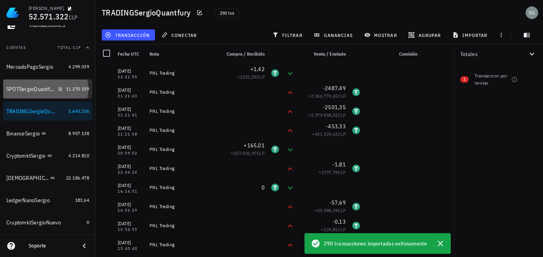
click at [29, 89] on div "SPOTSergioQuantfury" at bounding box center [30, 89] width 49 height 7
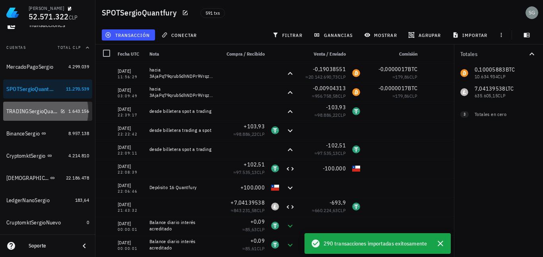
click at [27, 115] on div "TRADINGSergioQuantfury" at bounding box center [31, 111] width 51 height 7
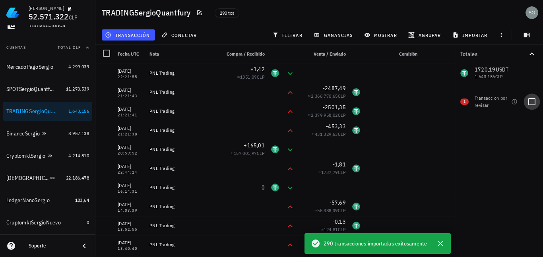
click at [531, 101] on div at bounding box center [532, 102] width 14 height 14
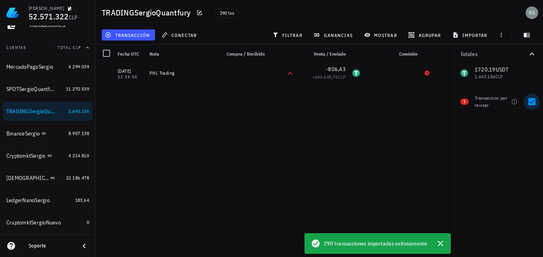
click at [531, 101] on div at bounding box center [532, 102] width 14 height 14
checkbox input "false"
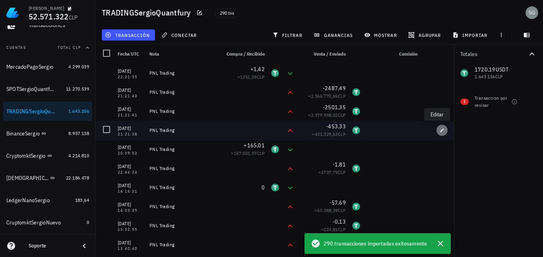
click at [441, 130] on icon "button" at bounding box center [443, 130] width 4 height 4
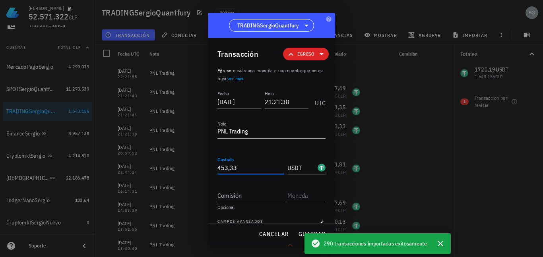
drag, startPoint x: 246, startPoint y: 171, endPoint x: 195, endPoint y: 167, distance: 51.4
click at [195, 167] on div "[PERSON_NAME] 52.571.322 CLP Inicio [GEOGRAPHIC_DATA] Impuestos [GEOGRAPHIC_DAT…" at bounding box center [271, 128] width 543 height 257
click at [298, 233] on button "guardar" at bounding box center [312, 234] width 34 height 14
type input "453,33"
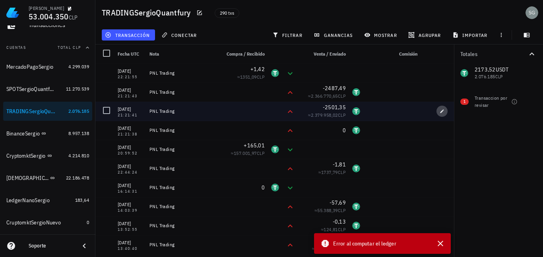
click at [440, 113] on icon "button" at bounding box center [442, 111] width 5 height 5
type input "21:21:41"
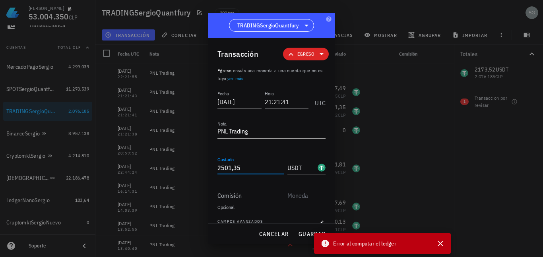
drag, startPoint x: 247, startPoint y: 169, endPoint x: 197, endPoint y: 166, distance: 50.2
click at [197, 166] on div "[PERSON_NAME] 53.004.350 CLP Inicio [GEOGRAPHIC_DATA] Impuestos [GEOGRAPHIC_DAT…" at bounding box center [271, 128] width 543 height 257
click at [301, 234] on span "guardar" at bounding box center [311, 234] width 27 height 7
type input "2.501,35"
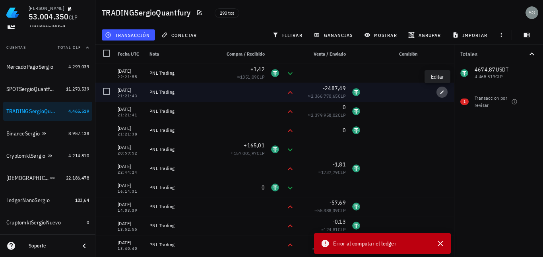
click at [442, 91] on span "button" at bounding box center [442, 92] width 11 height 5
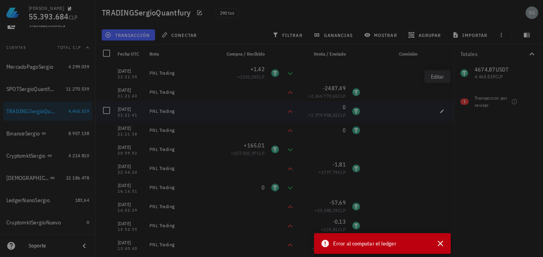
type input "21:21:43"
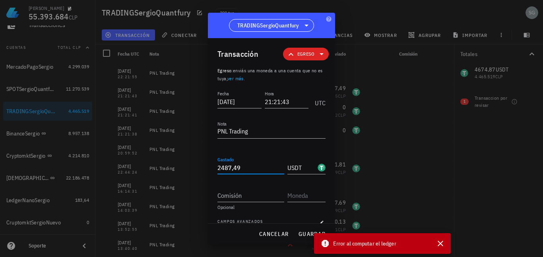
drag, startPoint x: 248, startPoint y: 171, endPoint x: 178, endPoint y: 169, distance: 70.0
click at [179, 169] on div "[PERSON_NAME] 55.393.684 CLP Inicio [GEOGRAPHIC_DATA] Impuestos [GEOGRAPHIC_DAT…" at bounding box center [271, 128] width 543 height 257
click at [306, 235] on span "guardar" at bounding box center [311, 234] width 27 height 7
type input "2.487,49"
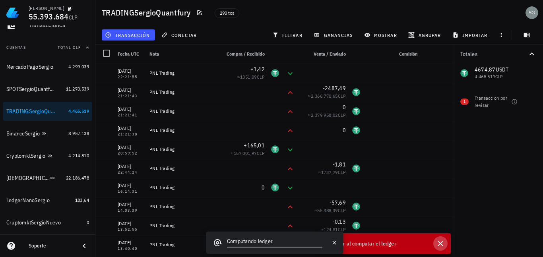
drag, startPoint x: 444, startPoint y: 243, endPoint x: 349, endPoint y: 234, distance: 95.5
click at [443, 243] on icon "button" at bounding box center [441, 244] width 10 height 10
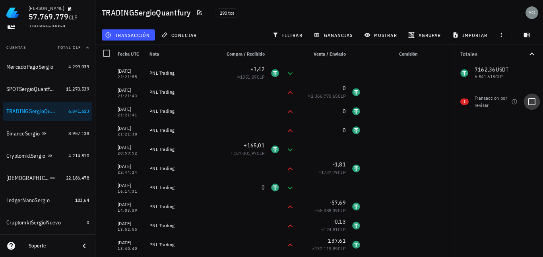
click at [531, 100] on div at bounding box center [532, 102] width 14 height 14
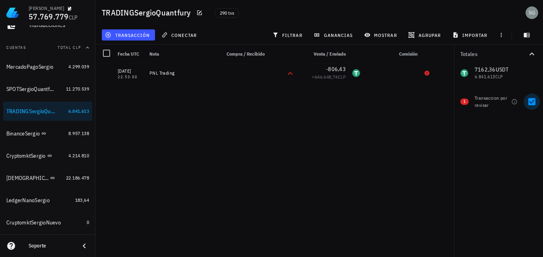
click at [534, 103] on div at bounding box center [532, 102] width 14 height 14
checkbox input "false"
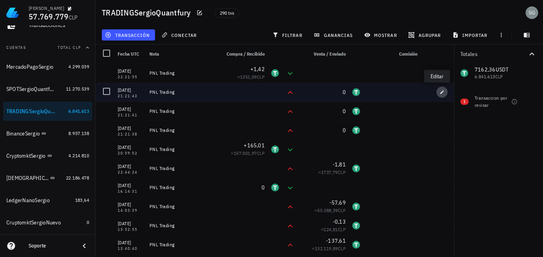
click at [440, 93] on icon "button" at bounding box center [442, 92] width 5 height 5
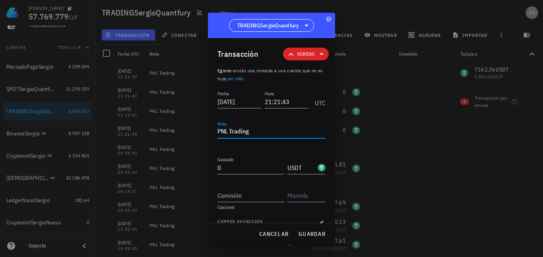
drag, startPoint x: 251, startPoint y: 132, endPoint x: 200, endPoint y: 138, distance: 51.2
click at [200, 138] on div "[PERSON_NAME] 57.769.779 CLP Inicio [GEOGRAPHIC_DATA] Impuestos [GEOGRAPHIC_DAT…" at bounding box center [271, 128] width 543 height 257
click at [247, 171] on input "0" at bounding box center [251, 167] width 67 height 13
click at [314, 236] on span "guardar" at bounding box center [311, 234] width 27 height 7
type input "0"
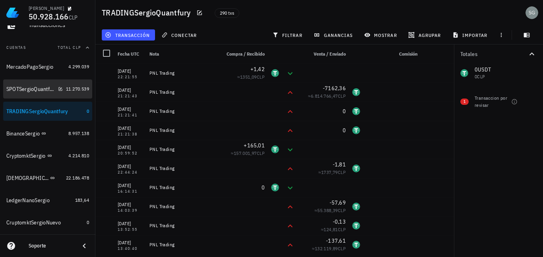
click at [21, 91] on div "SPOTSergioQuantfury" at bounding box center [30, 89] width 49 height 7
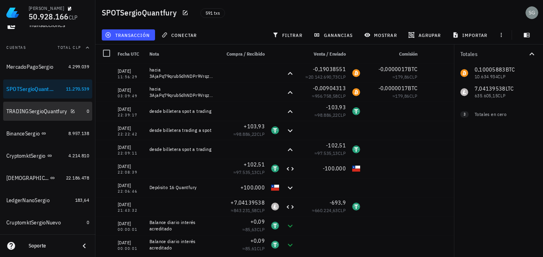
click at [27, 111] on div "TRADINGSergioQuantfury" at bounding box center [36, 111] width 61 height 7
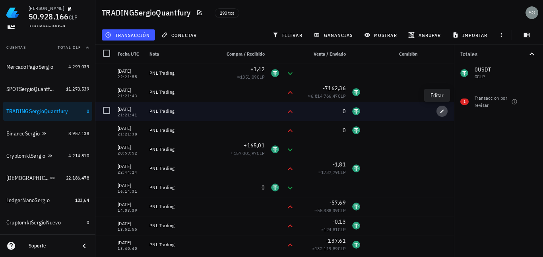
click at [440, 110] on icon "button" at bounding box center [442, 111] width 5 height 5
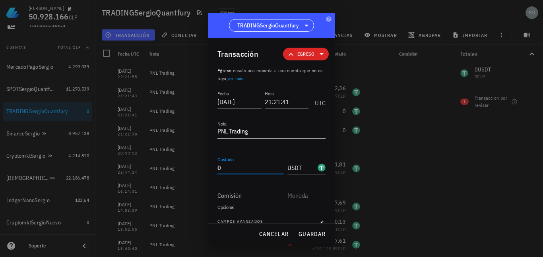
click at [254, 167] on input "0" at bounding box center [251, 167] width 67 height 13
click at [417, 77] on div at bounding box center [271, 128] width 543 height 257
click at [272, 237] on button "cancelar" at bounding box center [274, 234] width 36 height 14
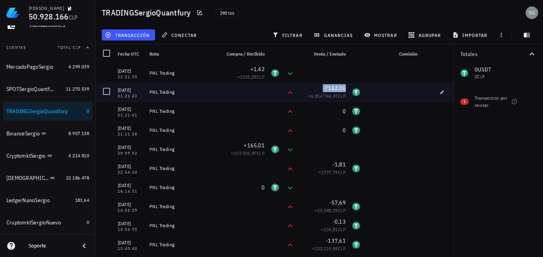
click at [331, 91] on span "-7162,36" at bounding box center [334, 88] width 23 height 7
click at [440, 93] on icon "button" at bounding box center [442, 92] width 5 height 5
type input "21:21:43"
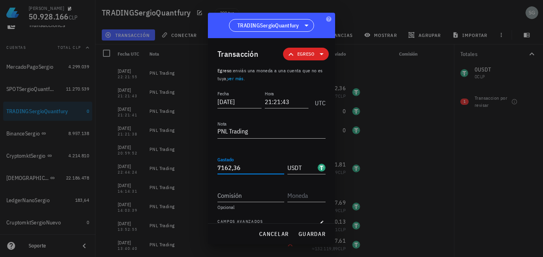
drag, startPoint x: 246, startPoint y: 168, endPoint x: 221, endPoint y: 171, distance: 25.6
click at [221, 171] on input "7162,36" at bounding box center [251, 167] width 67 height 13
click at [236, 117] on div at bounding box center [272, 117] width 108 height 6
click at [243, 168] on input "705" at bounding box center [251, 167] width 67 height 13
click at [319, 235] on span "guardar" at bounding box center [311, 234] width 27 height 7
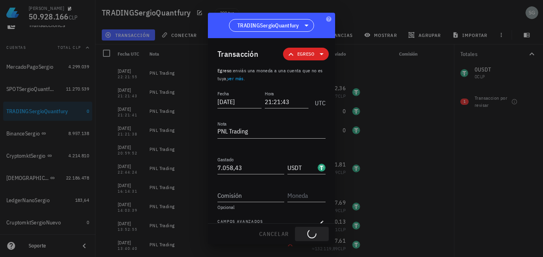
type input "7.162,36"
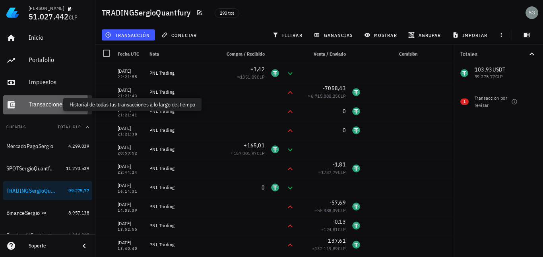
click at [44, 108] on div "Transacciones" at bounding box center [59, 105] width 60 height 8
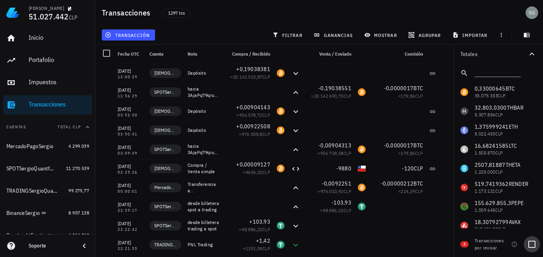
click at [535, 246] on div at bounding box center [532, 245] width 14 height 14
checkbox input "true"
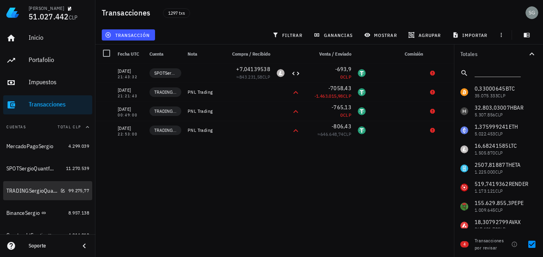
click at [17, 191] on div "TRADINGSergioQuantfury" at bounding box center [31, 191] width 51 height 7
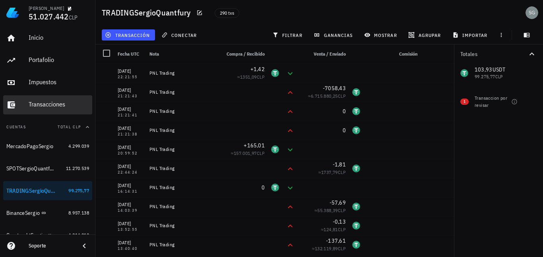
click at [43, 104] on div "Transacciones" at bounding box center [59, 105] width 60 height 8
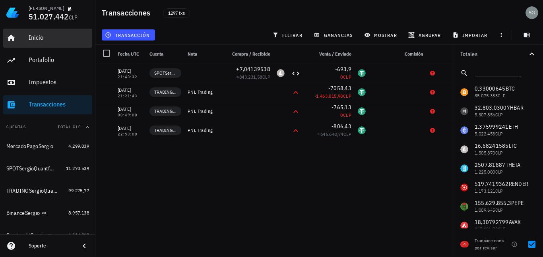
click at [47, 43] on div "Inicio" at bounding box center [59, 38] width 60 height 18
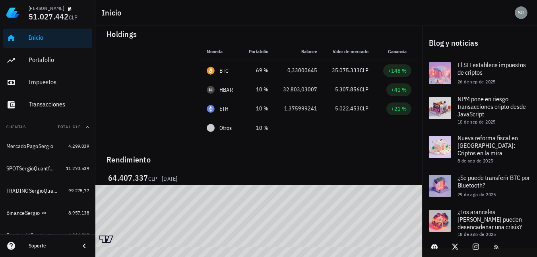
scroll to position [10, 0]
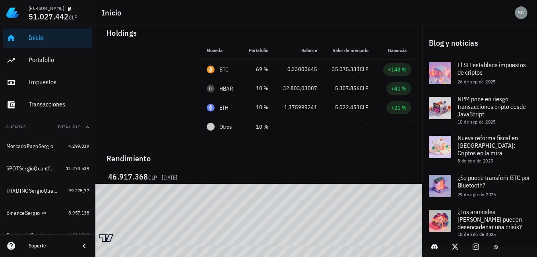
click at [294, 172] on div "46.917.368 CLP [DATE]" at bounding box center [258, 201] width 327 height 73
